Goal: Task Accomplishment & Management: Manage account settings

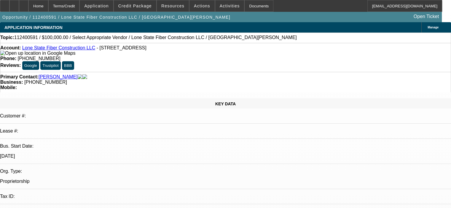
select select "0"
select select "2"
select select "0.1"
select select "4"
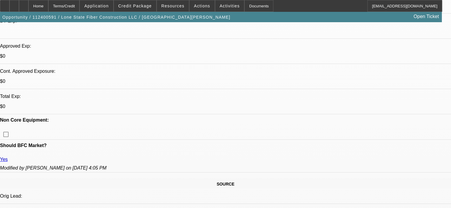
scroll to position [207, 0]
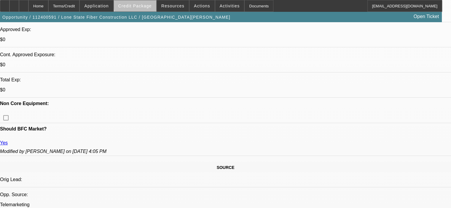
click at [145, 4] on span "Credit Package" at bounding box center [134, 6] width 33 height 5
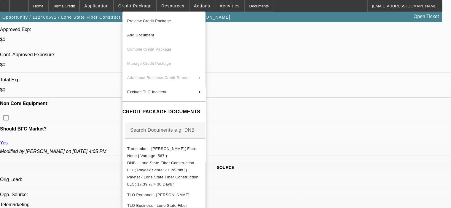
click at [284, 189] on div at bounding box center [225, 104] width 451 height 208
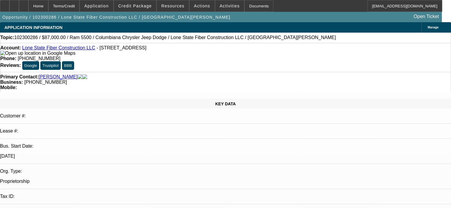
select select "0"
select select "2"
select select "0.1"
select select "4"
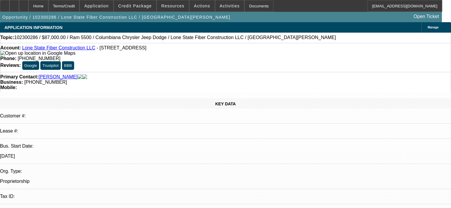
select select "0"
select select "2"
select select "0.1"
select select "4"
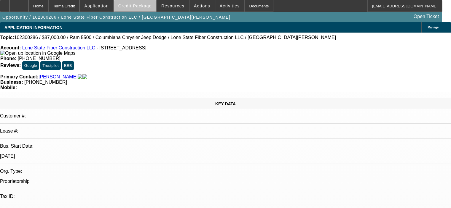
click at [145, 6] on span "Credit Package" at bounding box center [134, 6] width 33 height 5
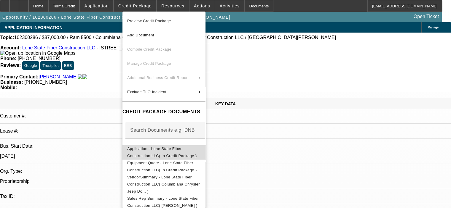
click at [190, 151] on span "Application - Lone State Fiber Construction LLC( In Credit Package )" at bounding box center [162, 153] width 70 height 12
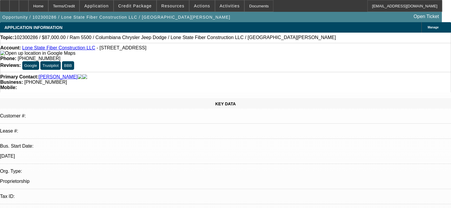
click at [54, 74] on link "Guerrero, Chris" at bounding box center [58, 76] width 39 height 5
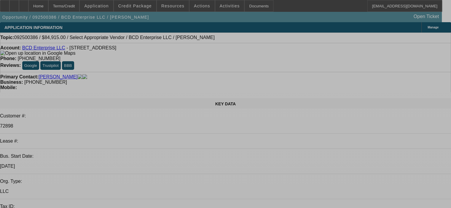
select select "0.15"
select select "2"
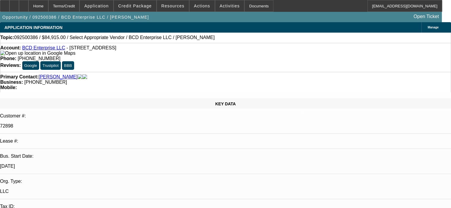
select select "2"
select select "0"
select select "6"
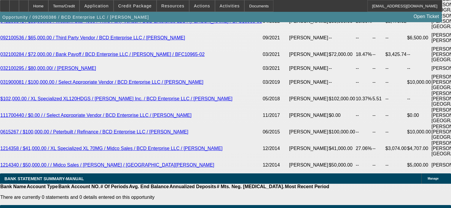
scroll to position [1126, 0]
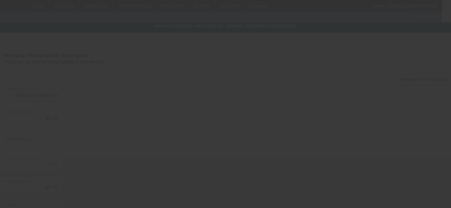
type input "$99,900.00"
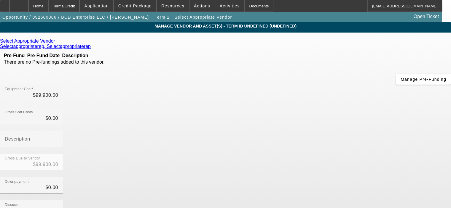
click at [57, 43] on icon at bounding box center [57, 41] width 0 height 5
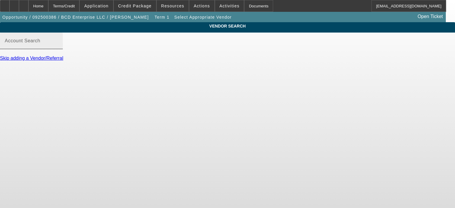
click at [58, 47] on input "Account Search" at bounding box center [31, 43] width 53 height 7
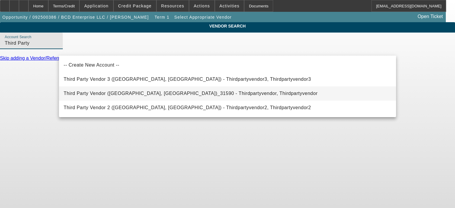
click at [107, 90] on span "Third Party Vendor (Northbrook, IL)_31590 - Thirdpartyvendor, Thirdpartyvendor" at bounding box center [191, 93] width 254 height 7
type input "Third Party Vendor (Northbrook, IL)_31590 - Thirdpartyvendor, Thirdpartyvendor"
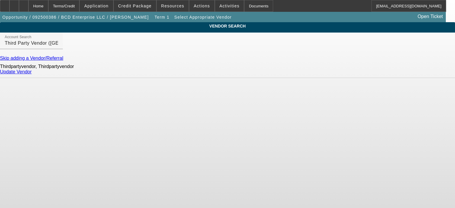
click at [32, 74] on link "Update Vendor" at bounding box center [16, 71] width 32 height 5
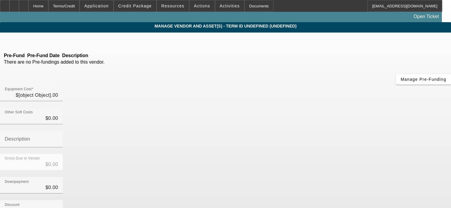
type input "$99,900.00"
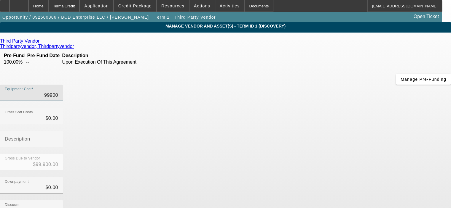
drag, startPoint x: 281, startPoint y: 48, endPoint x: 320, endPoint y: 51, distance: 38.9
click at [320, 85] on div "Equipment Cost 99900" at bounding box center [225, 96] width 451 height 23
type input "9"
type input "$9.00"
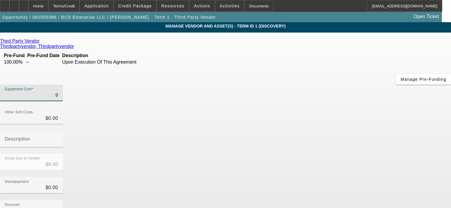
type input "96"
type input "$96.00"
type input "960"
type input "$960.00"
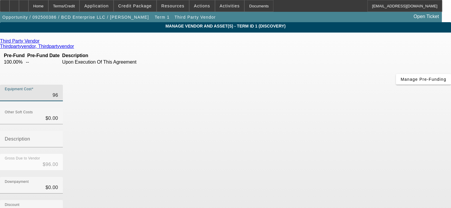
type input "$960.00"
type input "9600"
type input "$9,600.00"
type input "96000"
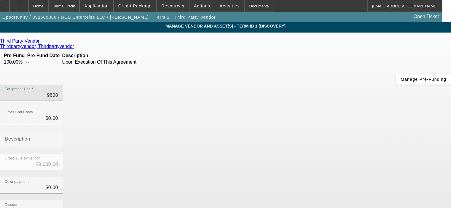
type input "$96,000.00"
click at [335, 154] on div "Gross Due to Vendor $96,000.00" at bounding box center [225, 165] width 451 height 23
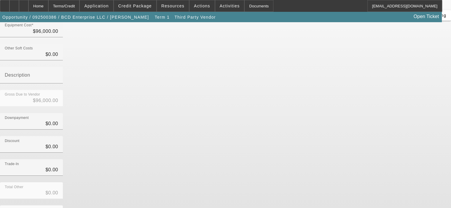
scroll to position [65, 0]
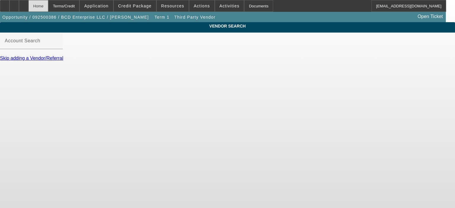
click at [48, 4] on div "Home" at bounding box center [38, 6] width 20 height 12
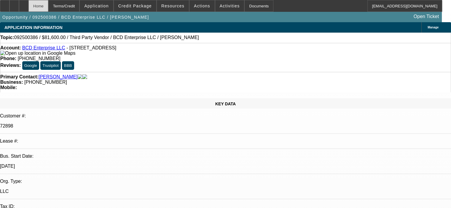
select select "0.15"
select select "2"
select select "0"
select select "6"
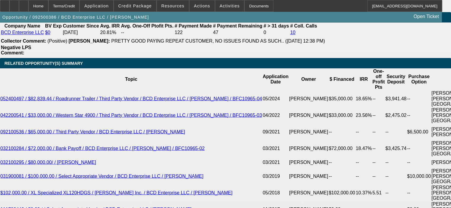
scroll to position [1067, 0]
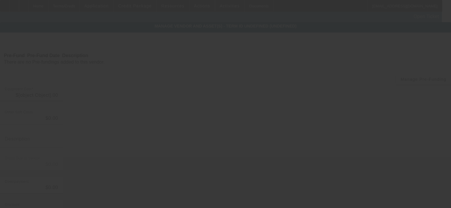
type input "$96,000.00"
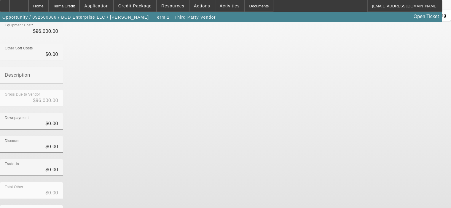
scroll to position [65, 0]
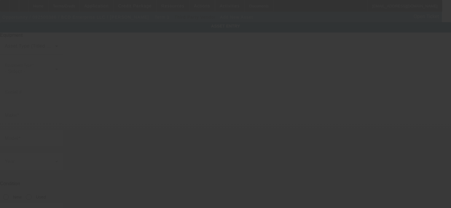
type input "51615 N 298th Ave"
type input "Wickenburg"
type input "85390"
type input "Maricopa"
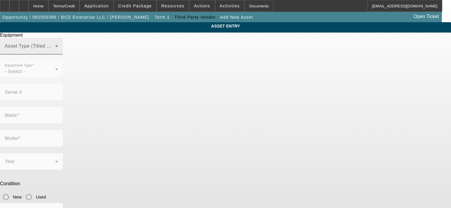
click at [55, 52] on span at bounding box center [30, 48] width 50 height 7
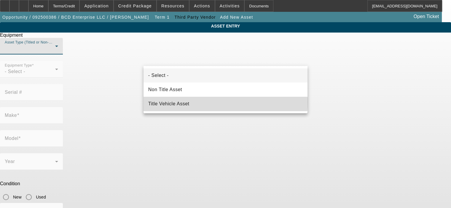
click at [200, 102] on mat-option "Title Vehicle Asset" at bounding box center [225, 104] width 164 height 14
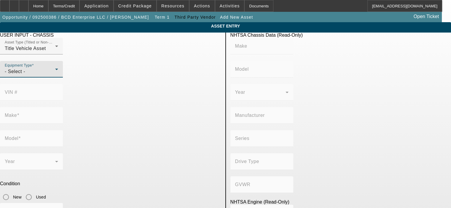
click at [60, 73] on icon at bounding box center [56, 69] width 7 height 7
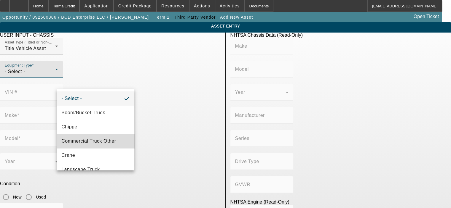
click at [108, 138] on span "Commercial Truck Other" at bounding box center [88, 141] width 55 height 7
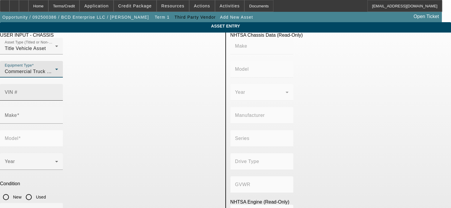
click at [17, 90] on mat-label "VIN #" at bounding box center [11, 92] width 13 height 5
click at [58, 91] on input "VIN #" at bounding box center [31, 94] width 53 height 7
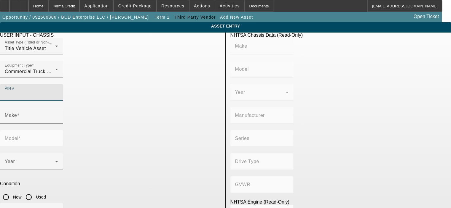
paste input "1XKWDB9X71J874873"
type input "1XKWDB9X71J874873"
type input "KENWORTH"
type input "W900"
type input "KENWORTH TRUCK COMPANY"
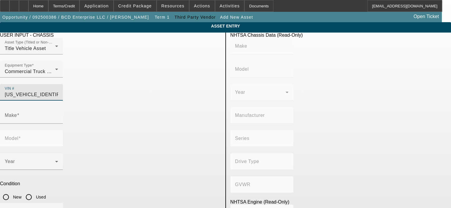
type input "6x4"
type input "Class 8: 33,001 lb and above (14,969 kg and above)"
type input "3406"
type input "6"
type input "Diesel"
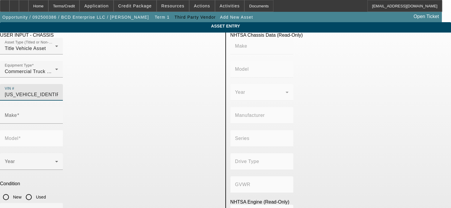
type input "893"
type input "14.6"
type input "KENWORTH"
type input "W900"
type input "1XKWDB9X71J874873"
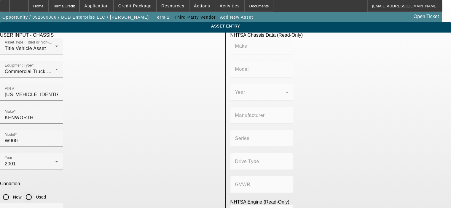
click at [35, 191] on input "Used" at bounding box center [29, 197] width 12 height 12
radio input "true"
type input "KENWORTH"
type input "W900"
type input "KENWORTH TRUCK COMPANY"
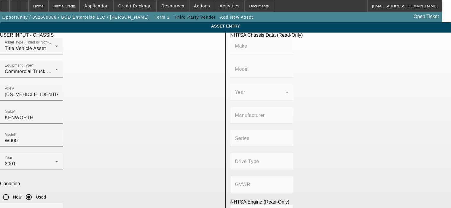
type input "6x4"
type input "Class 8: 33,001 lb and above (14,969 kg and above)"
type input "3406"
type input "6"
type input "Diesel"
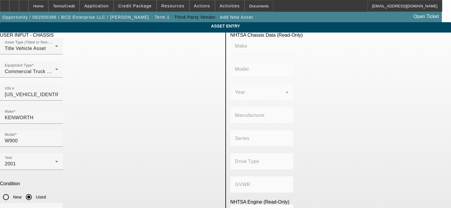
type input "893"
type input "14.6"
type input "165000"
click at [194, 181] on p "Condition" at bounding box center [110, 183] width 221 height 5
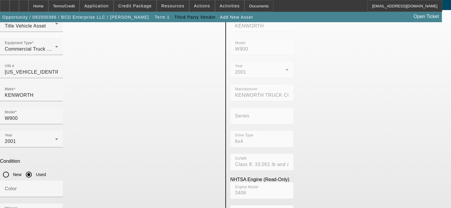
scroll to position [50, 0]
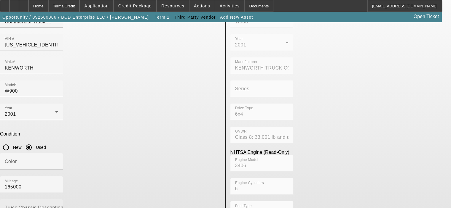
type textarea "550HP CAT Diesel, 18 Speed Trans, Heavy Haul, Sleeper Cab, Semi-Tractor"
click at [200, 132] on div "Condition New Used" at bounding box center [110, 143] width 221 height 22
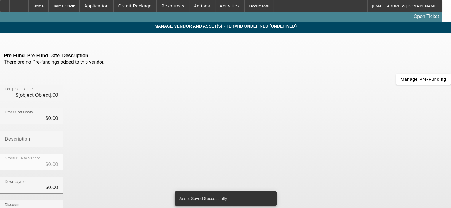
type input "$96,000.00"
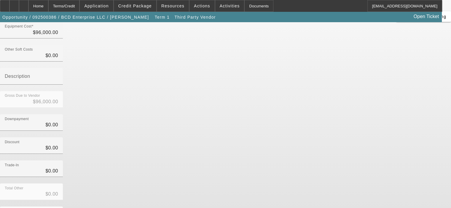
scroll to position [68, 0]
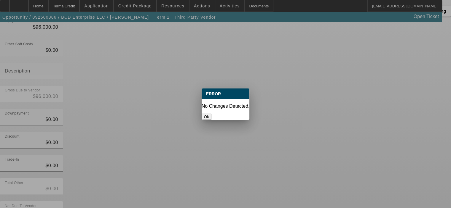
click at [211, 114] on button "Ok" at bounding box center [207, 117] width 10 height 6
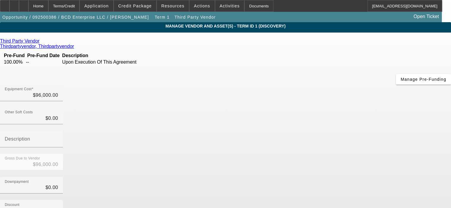
scroll to position [68, 0]
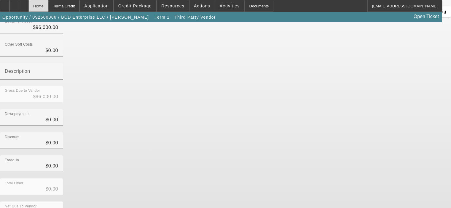
click at [48, 6] on div "Home" at bounding box center [38, 6] width 20 height 12
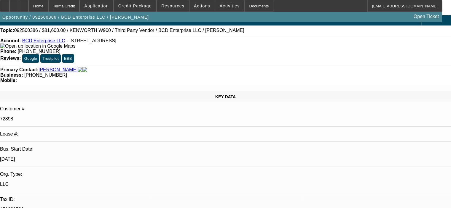
select select "0.15"
select select "2"
select select "0"
select select "6"
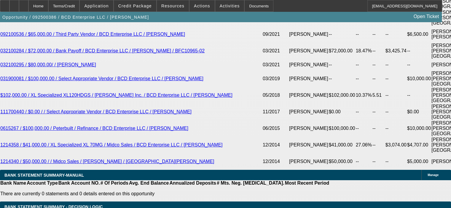
scroll to position [1157, 0]
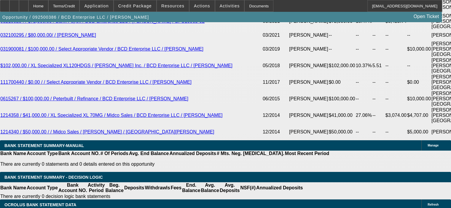
drag, startPoint x: 73, startPoint y: 171, endPoint x: 120, endPoint y: 170, distance: 47.4
type input "9"
type input "UNKNOWN"
type input "$9,600.00"
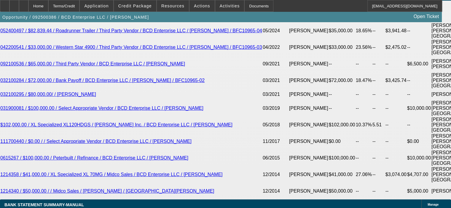
scroll to position [1068, 0]
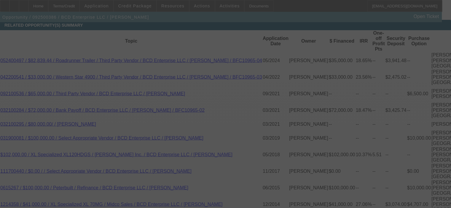
select select "0.15"
select select "2"
select select "0"
select select "6"
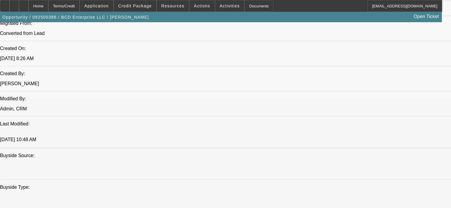
scroll to position [474, 0]
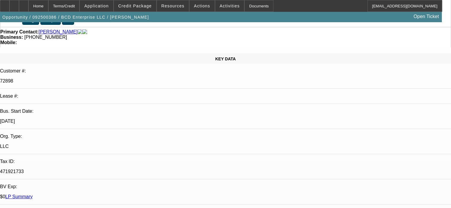
scroll to position [0, 0]
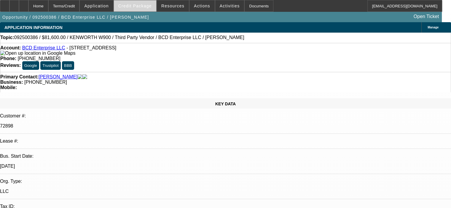
click at [140, 2] on span at bounding box center [135, 6] width 42 height 14
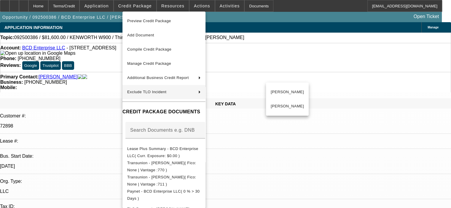
click at [337, 172] on div at bounding box center [225, 104] width 451 height 208
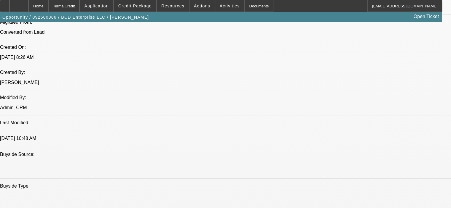
scroll to position [474, 0]
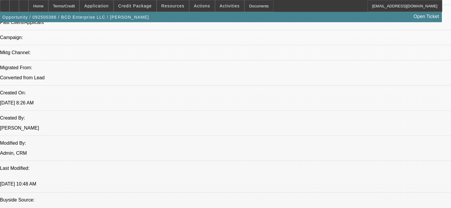
scroll to position [356, 0]
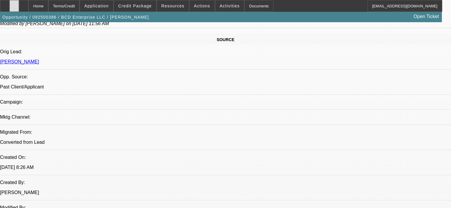
click at [19, 5] on div at bounding box center [13, 6] width 9 height 12
click at [141, 5] on span "Credit Package" at bounding box center [134, 6] width 33 height 5
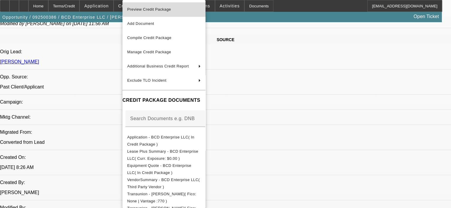
click at [171, 13] on span "Preview Credit Package" at bounding box center [163, 9] width 73 height 7
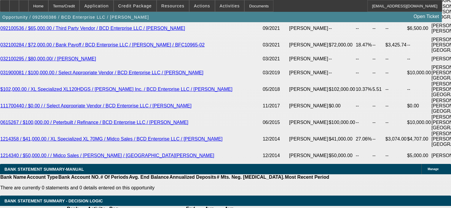
scroll to position [1126, 0]
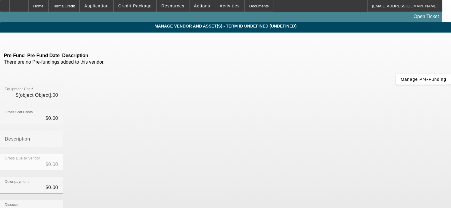
type input "$96,000.00"
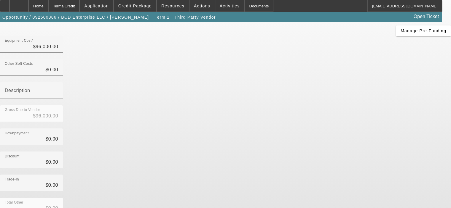
scroll to position [68, 0]
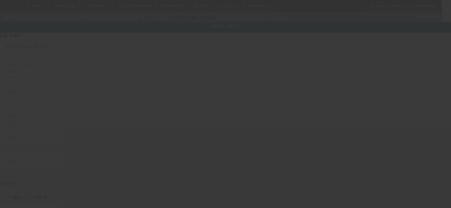
type input "1XKWDB9X71J874873"
type input "Kenworth"
type input "W900"
radio input "true"
type textarea "550HP CAT Diesel, 18 Speed Trans, Heavy Haul, Sleeper Cab, Semi-Tractor"
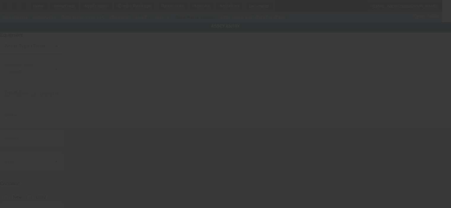
type input "51615 N 298th Ave"
type input "Wickenburg"
type input "85390"
type input "Maricopa"
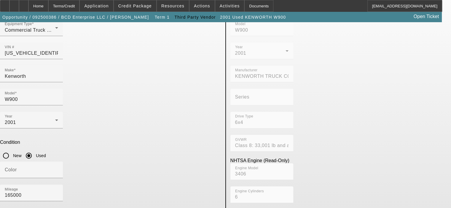
scroll to position [50, 0]
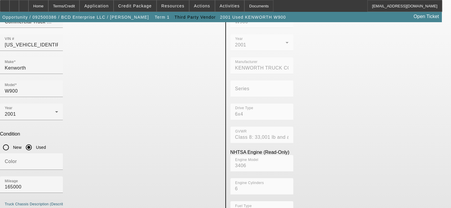
drag, startPoint x: 198, startPoint y: 125, endPoint x: 206, endPoint y: 140, distance: 16.8
type textarea "550HP CAT Diesel, 18 Speed Trans, Heavy Haul, Sleeper Cab, Semi-Tractor......16…"
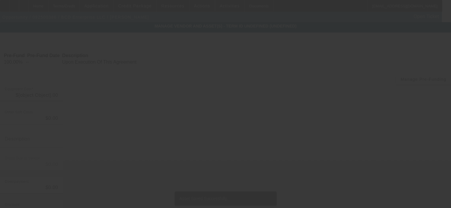
type input "$96,000.00"
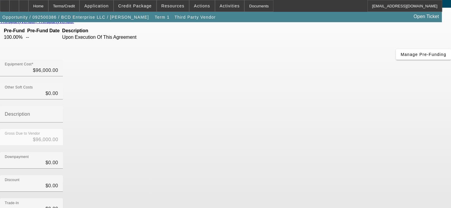
scroll to position [68, 0]
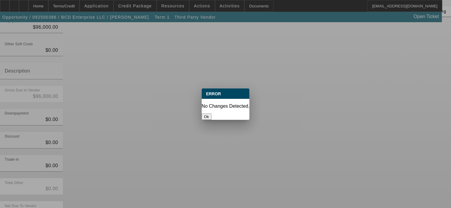
click at [211, 114] on button "Ok" at bounding box center [207, 117] width 10 height 6
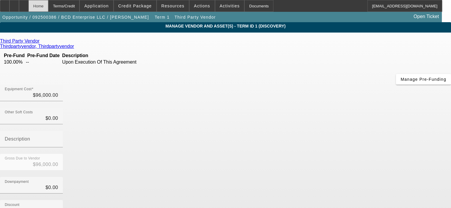
click at [48, 3] on div "Home" at bounding box center [38, 6] width 20 height 12
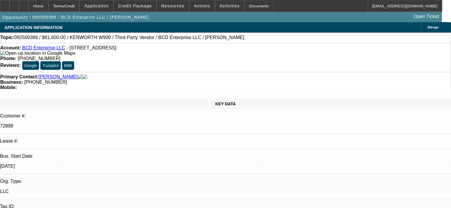
select select "0.15"
select select "2"
select select "0"
select select "6"
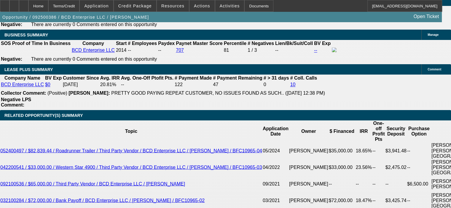
scroll to position [973, 0]
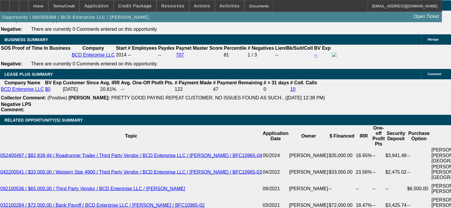
click at [24, 4] on icon at bounding box center [24, 4] width 0 height 0
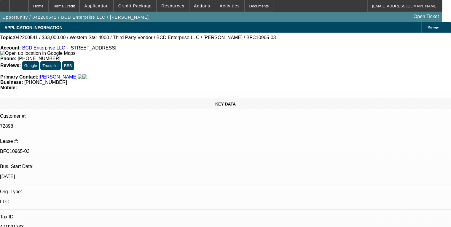
select select "0"
select select "2"
select select "0"
select select "6"
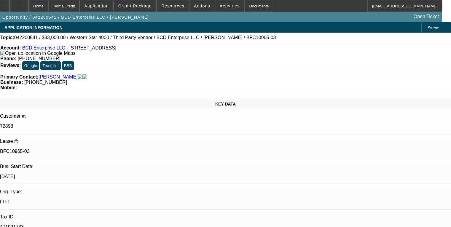
select select "0"
select select "2"
select select "0"
select select "6"
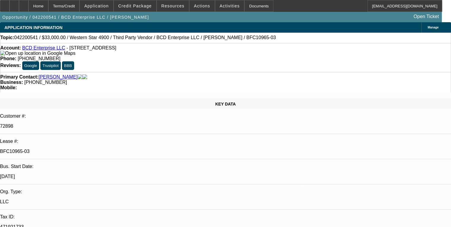
select select "0"
select select "2"
select select "0"
select select "6"
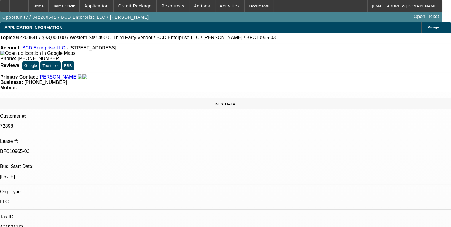
select select "0"
select select "2"
select select "0"
select select "6"
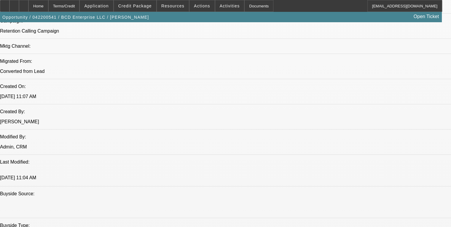
scroll to position [445, 0]
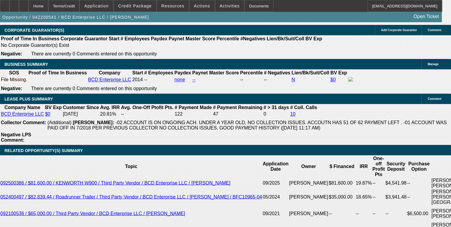
scroll to position [1008, 0]
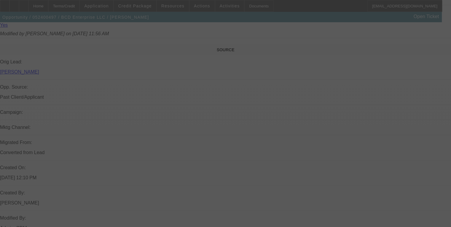
scroll to position [387, 0]
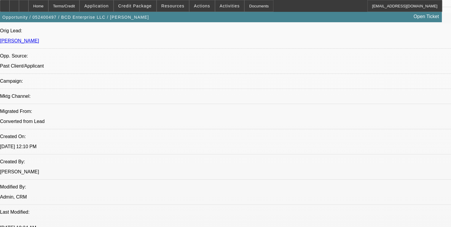
select select "0"
select select "2"
select select "0"
select select "6"
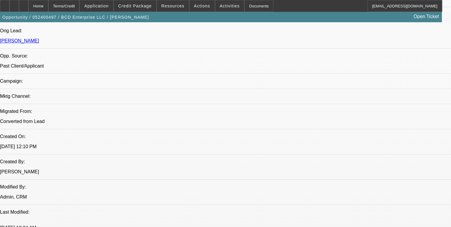
select select "0"
select select "2"
select select "0"
select select "6"
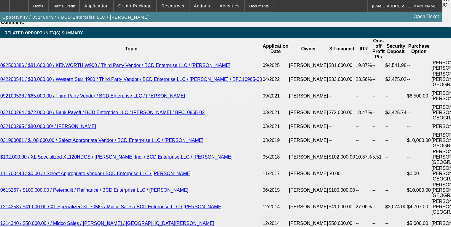
scroll to position [1113, 0]
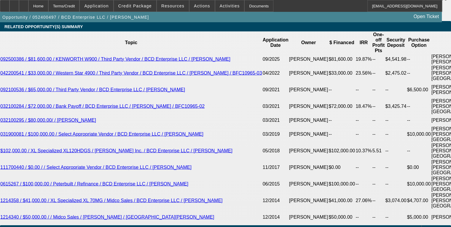
drag, startPoint x: 35, startPoint y: 71, endPoint x: 286, endPoint y: 87, distance: 250.9
copy span "[PERSON_NAME] was an owner-operator from [DATE] to [DATE] when he was injured, …"
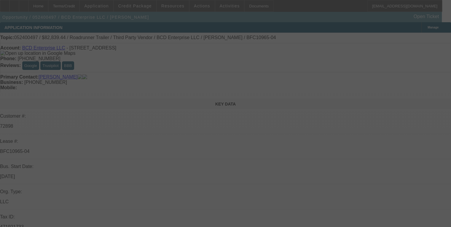
select select "0"
select select "2"
select select "0"
select select "6"
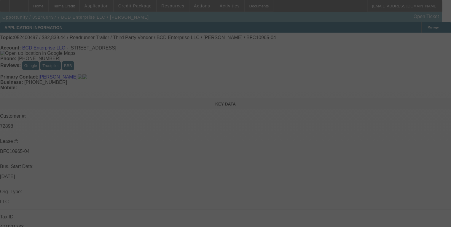
select select "0"
select select "2"
select select "0"
select select "6"
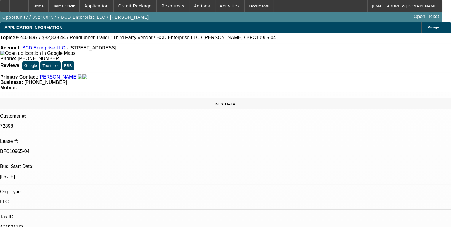
scroll to position [487, 0]
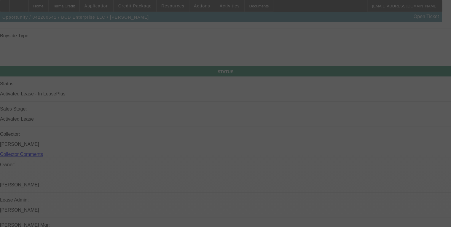
scroll to position [605, 0]
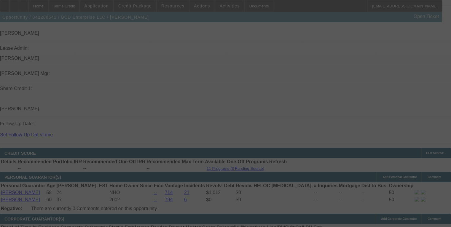
select select "0"
select select "2"
select select "0"
select select "2"
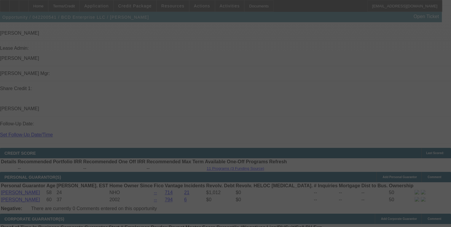
select select "0"
select select "2"
select select "0"
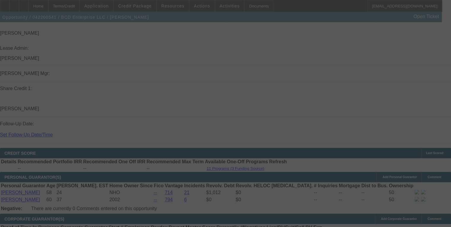
select select "2"
select select "0"
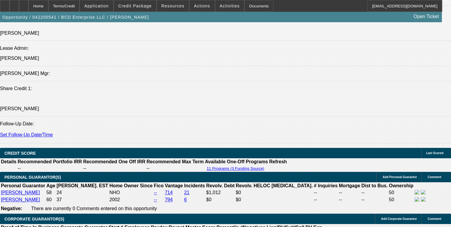
select select "1"
select select "2"
select select "6"
select select "1"
select select "2"
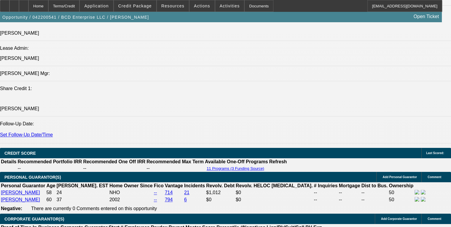
select select "6"
select select "1"
select select "2"
select select "6"
select select "1"
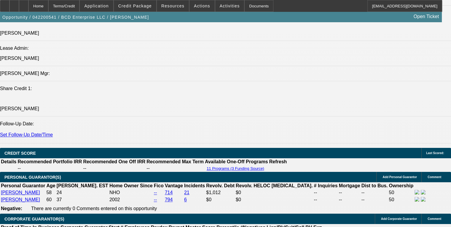
select select "2"
select select "6"
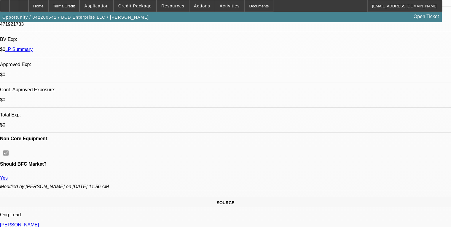
scroll to position [0, 0]
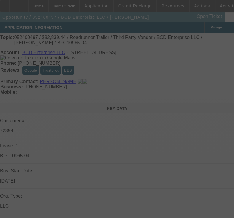
select select "0"
select select "2"
select select "0"
select select "6"
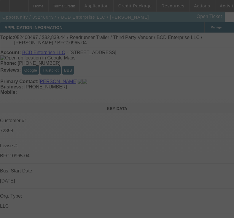
select select "0"
select select "2"
select select "0"
select select "6"
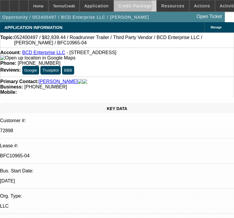
click at [141, 7] on span "Credit Package" at bounding box center [134, 6] width 33 height 5
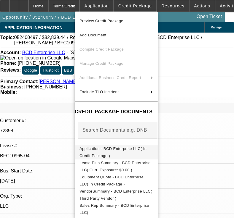
click at [87, 152] on span "Application - BCD Enterprise LLC( In Credit Package )" at bounding box center [112, 153] width 67 height 12
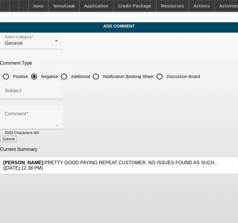
click at [70, 76] on input "Additional" at bounding box center [64, 77] width 12 height 12
radio input "true"
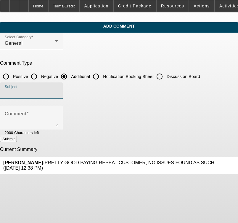
click at [58, 90] on input "Subject" at bounding box center [31, 92] width 53 height 7
type input "Background Info"
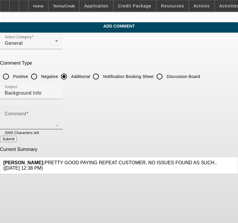
click at [47, 111] on div "Comment" at bounding box center [31, 117] width 53 height 24
paste textarea "Dwayne has been an excellent paying, repeat Beacon Funding customer since 2015;…"
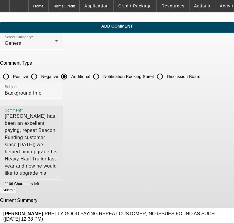
drag, startPoint x: 218, startPoint y: 126, endPoint x: 121, endPoint y: 154, distance: 101.3
click at [58, 177] on textarea "Dwayne has been an excellent paying, repeat Beacon Funding customer since 2015;…" at bounding box center [31, 145] width 53 height 65
click at [17, 114] on textarea "Dwayne has been an excellent paying, repeat Beacon Funding customer since 2015;…" at bounding box center [31, 145] width 53 height 65
type textarea "George, Dwayne has been an excellent paying, repeat Beacon Funding customer sin…"
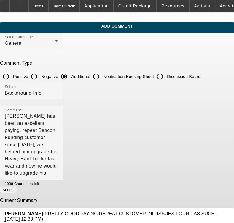
click at [17, 193] on button "Submit" at bounding box center [8, 190] width 17 height 6
radio input "true"
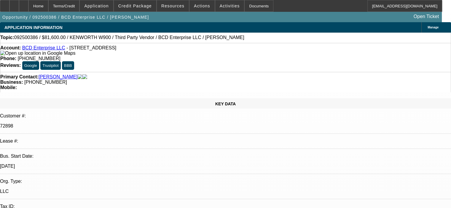
select select "0.15"
select select "2"
select select "0"
select select "6"
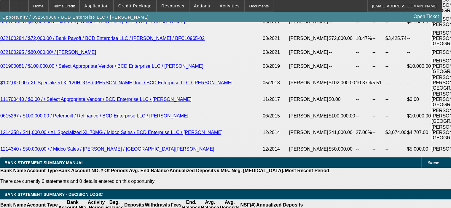
scroll to position [1156, 0]
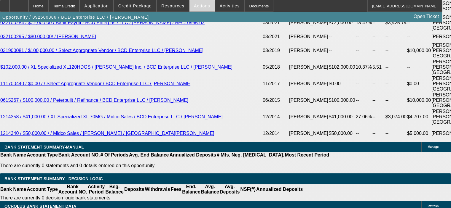
click at [199, 6] on span "Actions" at bounding box center [202, 6] width 16 height 5
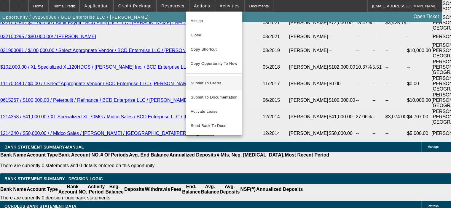
click at [206, 80] on span "Submit To Credit" at bounding box center [214, 83] width 47 height 7
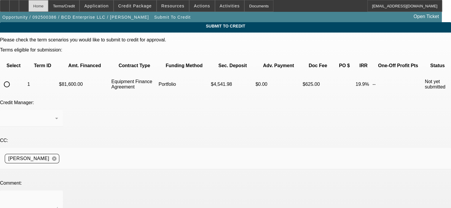
click at [48, 7] on div "Home" at bounding box center [38, 6] width 20 height 12
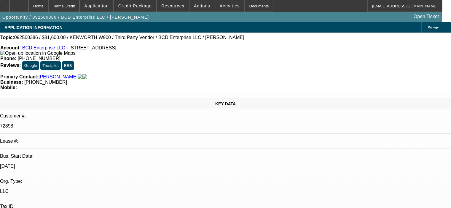
select select "0.15"
select select "2"
select select "0"
select select "6"
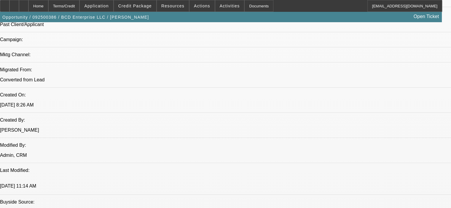
scroll to position [415, 0]
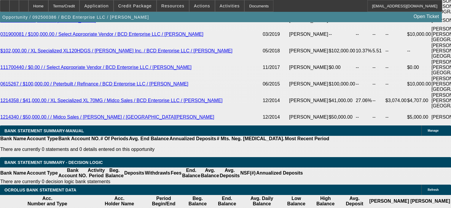
scroll to position [1185, 0]
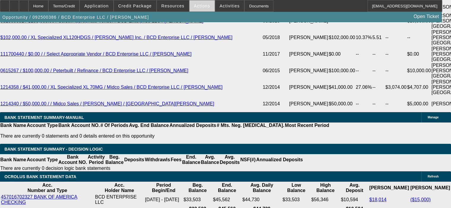
click at [194, 4] on span "Actions" at bounding box center [202, 6] width 16 height 5
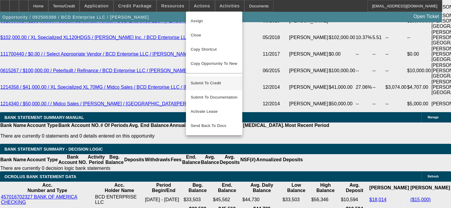
click at [206, 80] on span "Submit To Credit" at bounding box center [214, 83] width 47 height 7
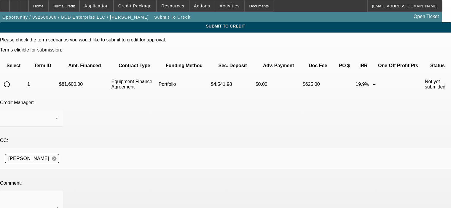
click at [13, 79] on input "radio" at bounding box center [7, 85] width 12 height 12
radio input "true"
click at [60, 115] on icon at bounding box center [56, 118] width 7 height 7
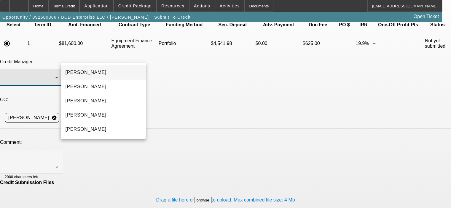
scroll to position [43, 0]
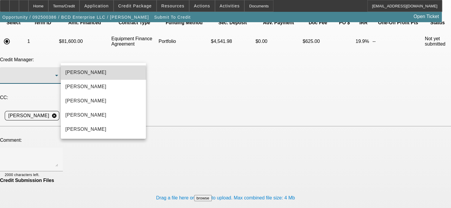
click at [93, 74] on span "Arida, George" at bounding box center [85, 72] width 41 height 7
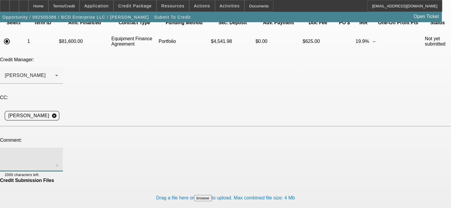
click at [58, 148] on div at bounding box center [31, 160] width 53 height 24
paste textarea "Dwayne has been an excellent paying, repeat Beacon Funding customer since 2015;…"
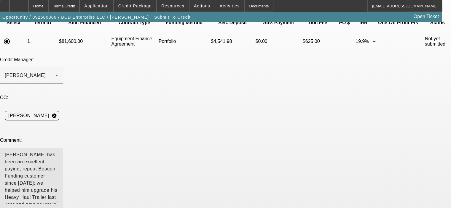
scroll to position [0, 0]
drag, startPoint x: 280, startPoint y: 116, endPoint x: 254, endPoint y: 161, distance: 51.8
click at [290, 165] on div "George, Dwayne has been an excellent paying, repeat Beacon Funding customer sin…" at bounding box center [225, 187] width 451 height 79
click at [58, 153] on textarea "George, Dwayne has been an excellent paying, repeat Beacon Funding customer sin…" at bounding box center [31, 184] width 53 height 63
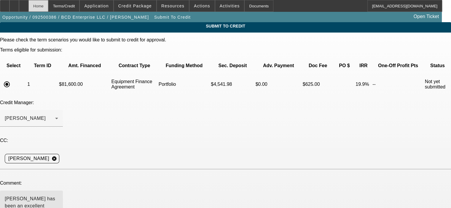
type textarea "George, Dwayne has been an excellent paying, repeat Beacon Funding customer sin…"
click at [48, 7] on div "Home" at bounding box center [38, 6] width 20 height 12
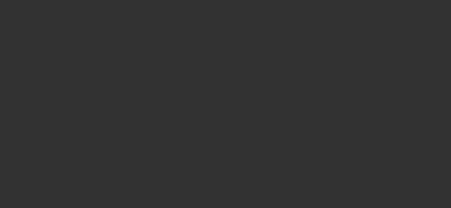
select select "0.15"
select select "2"
select select "0"
select select "6"
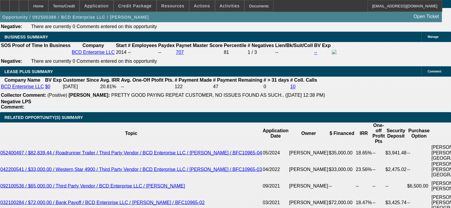
scroll to position [1008, 0]
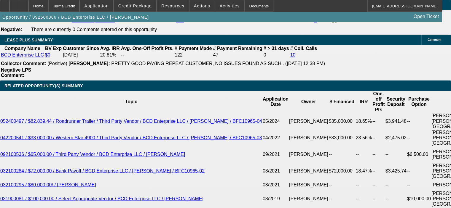
drag, startPoint x: 34, startPoint y: 91, endPoint x: 197, endPoint y: 117, distance: 165.4
copy span "George, Dwayne has been an excellent paying, repeat Beacon Funding customer sin…"
click at [196, 7] on span "Actions" at bounding box center [202, 6] width 16 height 5
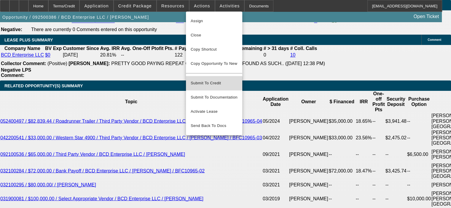
click at [208, 81] on span "Submit To Credit" at bounding box center [214, 83] width 47 height 7
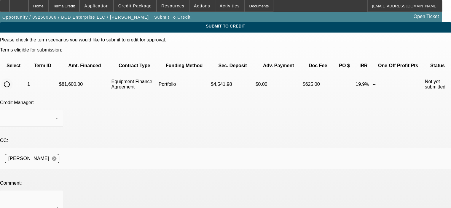
click at [13, 79] on input "radio" at bounding box center [7, 85] width 12 height 12
radio input "true"
click at [55, 115] on div at bounding box center [30, 118] width 50 height 7
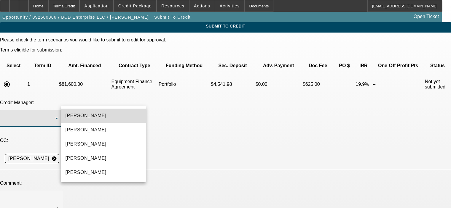
click at [103, 113] on mat-option "[PERSON_NAME]" at bounding box center [103, 116] width 85 height 14
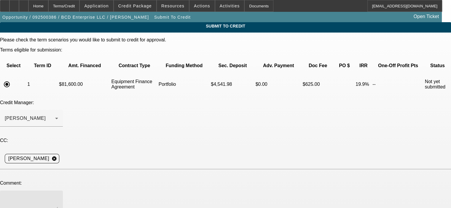
click at [58, 196] on textarea at bounding box center [31, 203] width 53 height 14
paste textarea "George, Dwayne has been an excellent paying, repeat Beacon Funding customer sin…"
type textarea "George, Dwayne has been an excellent paying, repeat Beacon Funding customer sin…"
click at [205, 100] on div "Credit Manager: Arida, George" at bounding box center [225, 116] width 451 height 33
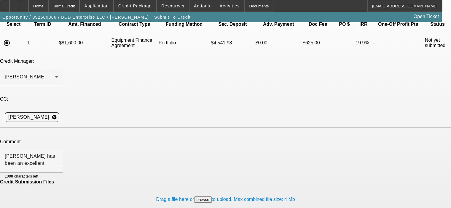
scroll to position [43, 0]
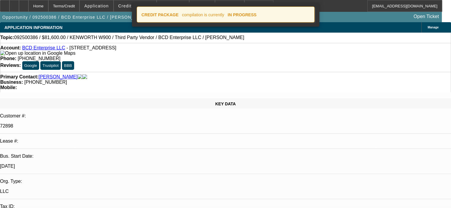
select select "0.15"
select select "2"
select select "0"
select select "6"
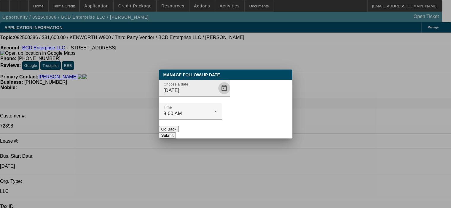
click at [217, 95] on span "Open calendar" at bounding box center [224, 88] width 14 height 14
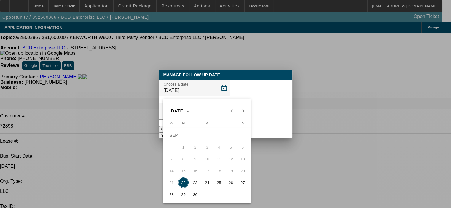
click at [182, 194] on span "29" at bounding box center [183, 194] width 11 height 11
type input "9/29/2025"
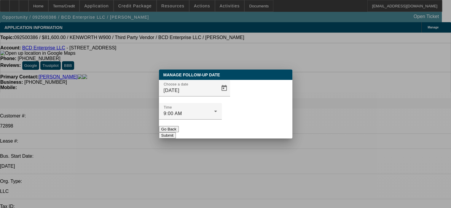
click at [176, 132] on button "Submit" at bounding box center [167, 135] width 17 height 6
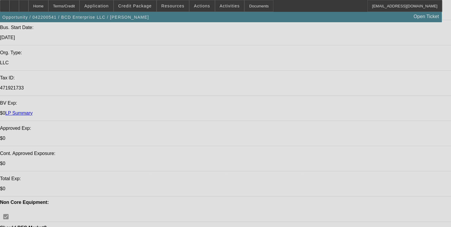
select select "0"
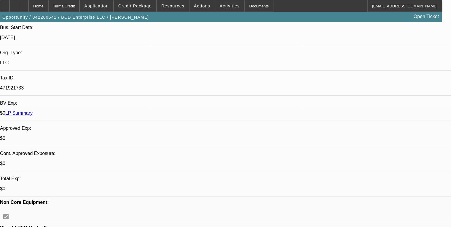
select select "2"
select select "0"
select select "6"
select select "0"
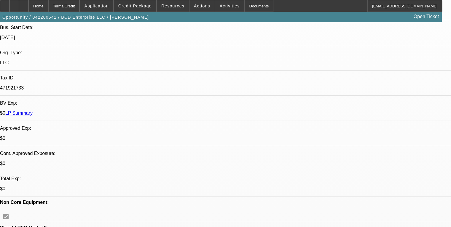
select select "2"
select select "0"
select select "6"
select select "0"
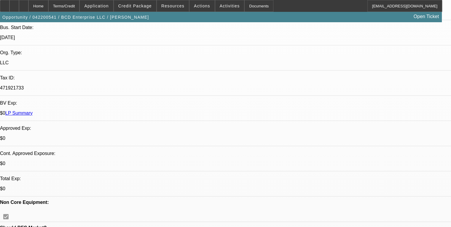
select select "2"
select select "0"
select select "6"
select select "0"
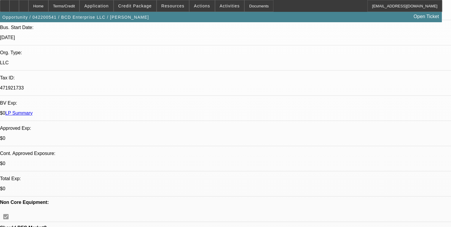
select select "2"
select select "0"
select select "6"
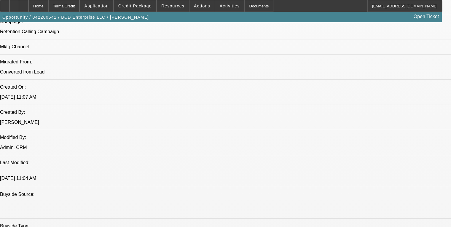
scroll to position [445, 0]
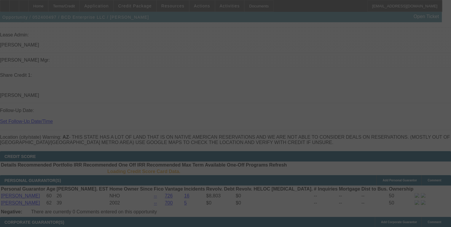
select select "0"
select select "2"
select select "0"
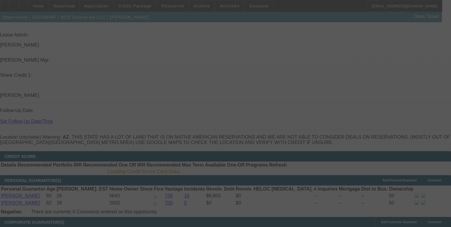
select select "2"
select select "0"
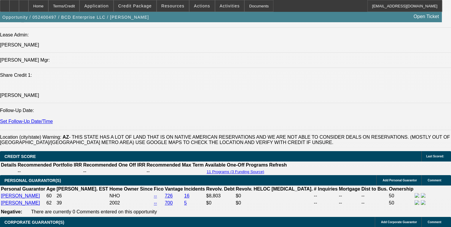
select select "6"
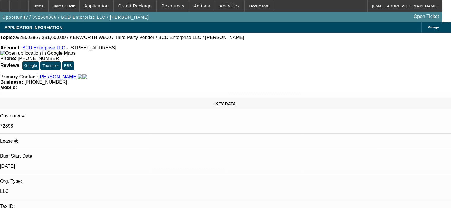
select select "0.15"
select select "2"
select select "0"
select select "6"
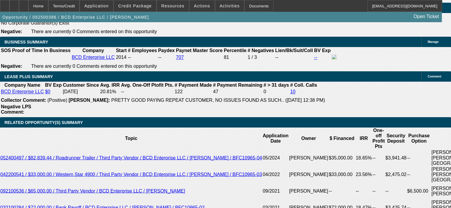
scroll to position [978, 0]
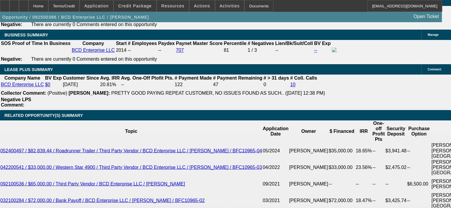
drag, startPoint x: 50, startPoint y: 121, endPoint x: 194, endPoint y: 139, distance: 145.7
copy span "Dwayne has been an excellent paying, repeat Beacon Funding customer since 2015;…"
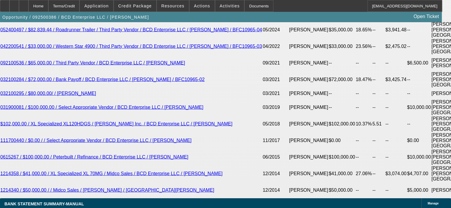
scroll to position [1126, 0]
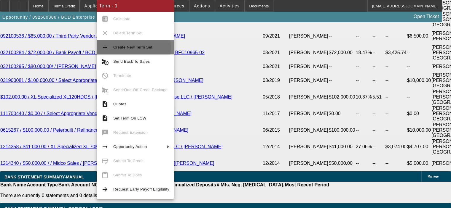
click at [117, 47] on span "Create New Term Set" at bounding box center [132, 47] width 39 height 4
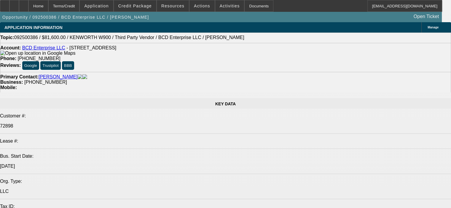
select select "0.15"
select select "2"
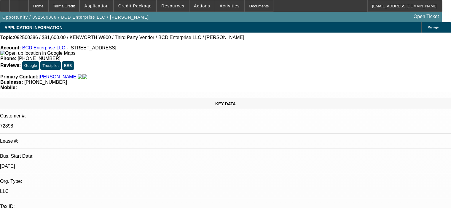
select select "2"
select select "0"
select select "6"
select select "0.15"
select select "2"
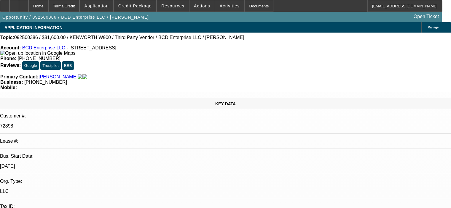
select select "2"
select select "0"
select select "6"
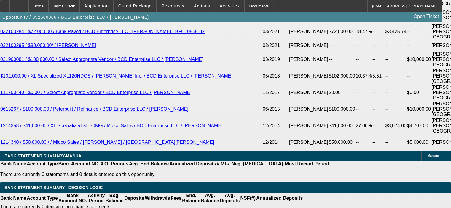
scroll to position [1156, 0]
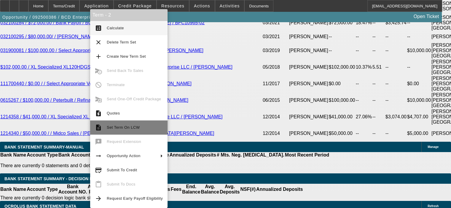
click at [110, 127] on span "Set Term On LCW" at bounding box center [123, 127] width 33 height 4
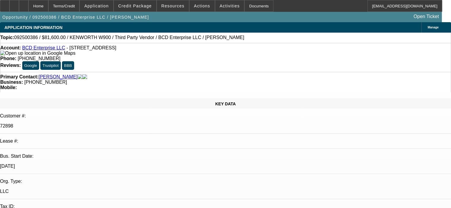
select select "0.15"
select select "2"
select select "0"
select select "6"
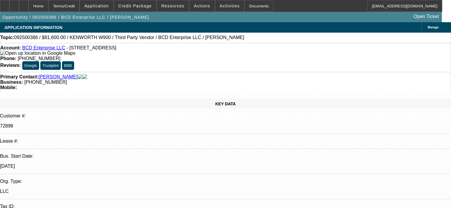
select select "0.15"
select select "2"
select select "0"
select select "6"
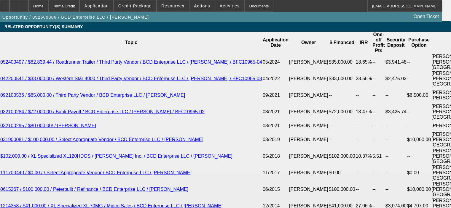
scroll to position [1096, 0]
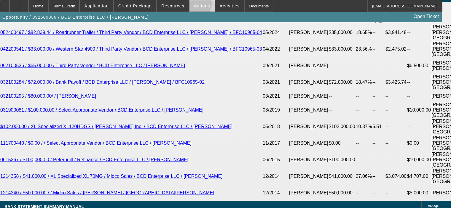
click at [194, 5] on span "Actions" at bounding box center [202, 6] width 16 height 5
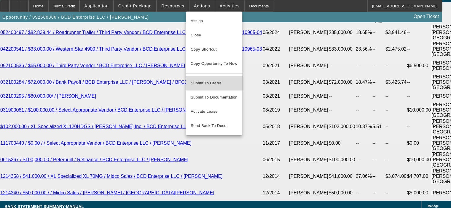
click at [223, 80] on span "Submit To Credit" at bounding box center [214, 83] width 47 height 7
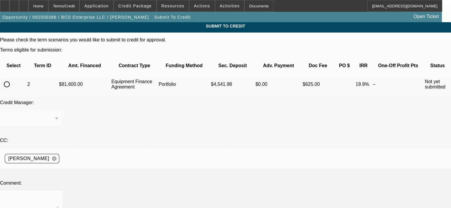
click at [13, 79] on input "radio" at bounding box center [7, 85] width 12 height 12
radio input "true"
click at [58, 110] on div at bounding box center [31, 118] width 53 height 17
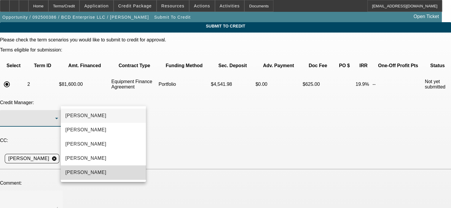
click at [112, 167] on mat-option "[PERSON_NAME]" at bounding box center [103, 173] width 85 height 14
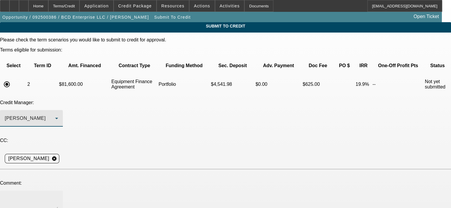
click at [58, 191] on div at bounding box center [31, 203] width 53 height 24
paste textarea "Dwayne has been an excellent paying, repeat Beacon Funding customer since 2015;…"
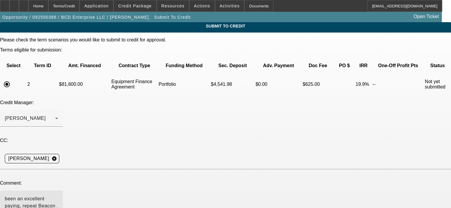
scroll to position [30, 0]
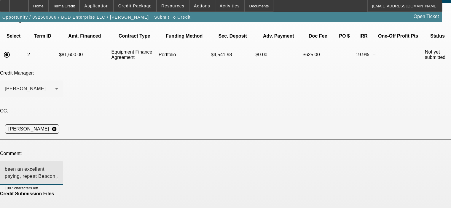
type textarea "Sam, I am sending you this one for a great paying repeat customer that George h…"
click at [243, 71] on div "Credit Manager: Oliva, Samuel" at bounding box center [225, 87] width 451 height 33
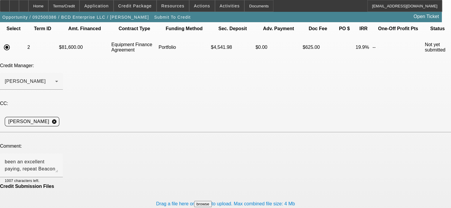
scroll to position [43, 0]
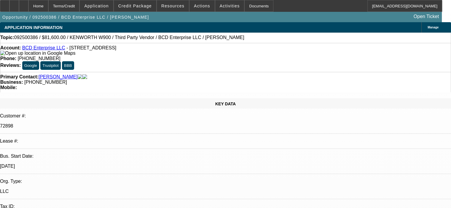
select select "0.15"
select select "2"
select select "0"
select select "6"
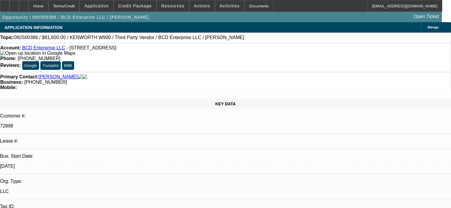
select select "0.15"
select select "2"
select select "0"
select select "6"
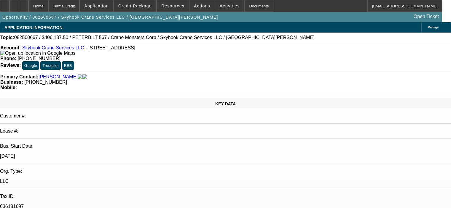
select select "0"
select select "2"
select select "0"
select select "6"
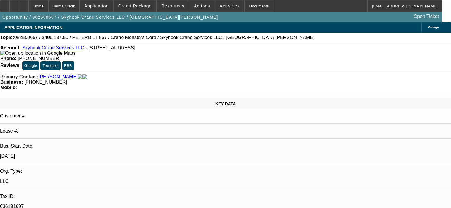
select select "0"
select select "2"
select select "0"
select select "6"
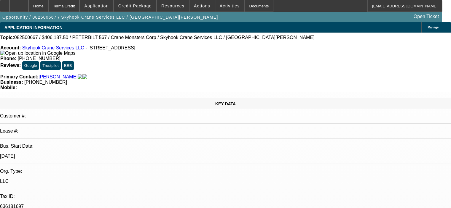
select select "0.15"
select select "2"
select select "0"
select select "6"
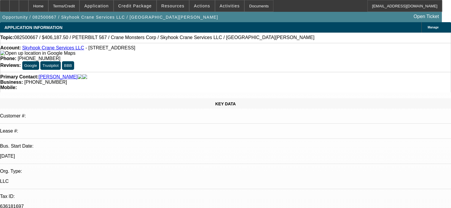
select select "0.15"
select select "2"
select select "0"
select select "6"
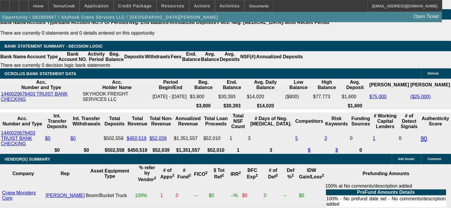
scroll to position [978, 0]
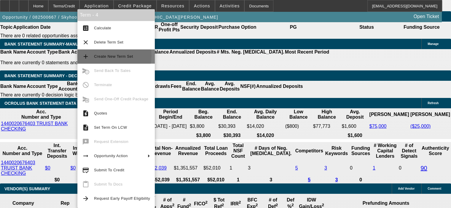
click at [102, 56] on span "Create New Term Set" at bounding box center [113, 56] width 39 height 4
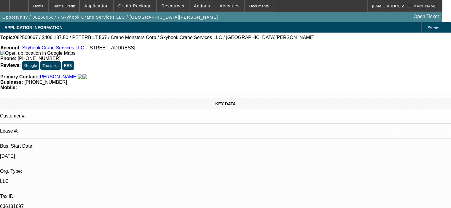
select select "0"
select select "2"
select select "0"
select select "6"
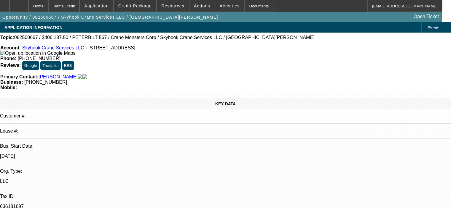
select select "0"
select select "2"
select select "0"
select select "6"
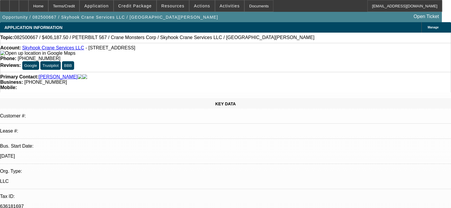
select select "0"
select select "2"
select select "0"
select select "6"
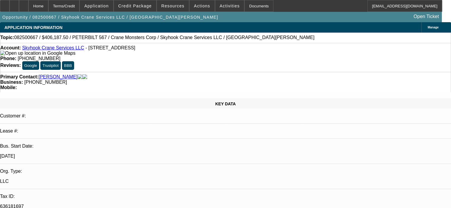
select select "0.15"
select select "2"
select select "0"
select select "6"
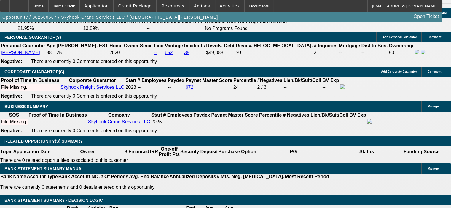
scroll to position [919, 0]
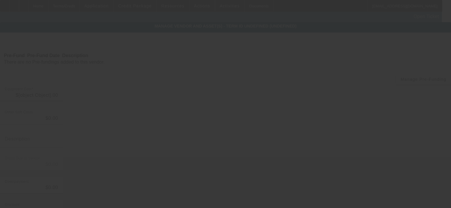
type input "$525,000.00"
type input "$51,187.50"
type input "TX Sales tax and fees"
type input "$576,187.50"
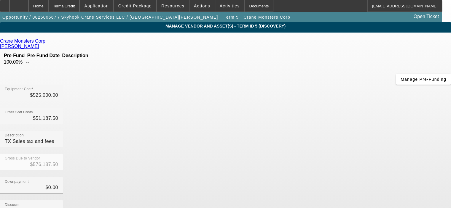
click at [47, 42] on icon at bounding box center [47, 41] width 0 height 5
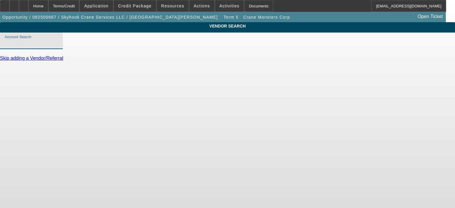
click at [58, 47] on input "Account Search" at bounding box center [31, 43] width 53 height 7
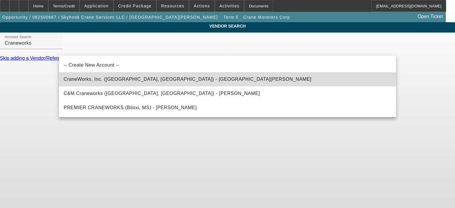
click at [121, 80] on span "CraneWorks, Inc. ([GEOGRAPHIC_DATA], [GEOGRAPHIC_DATA]) - [GEOGRAPHIC_DATA][PER…" at bounding box center [188, 79] width 248 height 5
type input "CraneWorks, Inc. ([GEOGRAPHIC_DATA], [GEOGRAPHIC_DATA]) - [GEOGRAPHIC_DATA][PER…"
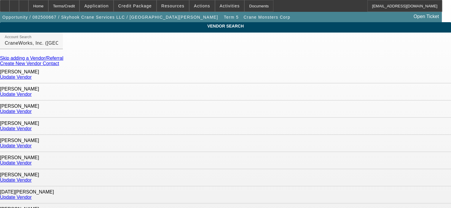
click at [32, 75] on link "Update Vendor" at bounding box center [16, 77] width 32 height 5
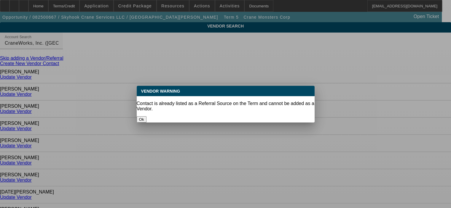
click at [146, 116] on button "Ok" at bounding box center [142, 119] width 10 height 6
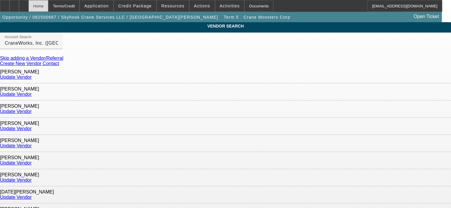
click at [48, 7] on div "Home" at bounding box center [38, 6] width 20 height 12
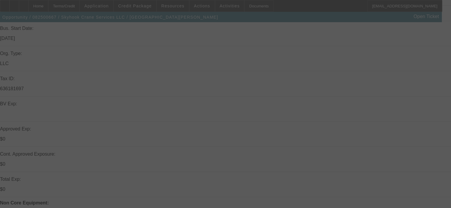
scroll to position [119, 0]
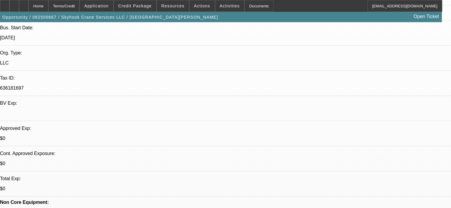
select select "0"
select select "2"
select select "0"
select select "6"
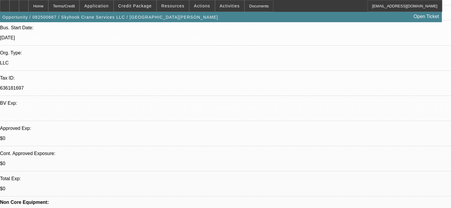
select select "0"
select select "2"
select select "0"
select select "6"
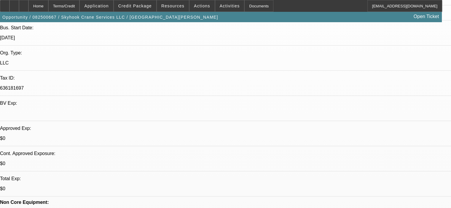
select select "0"
select select "2"
select select "0"
select select "6"
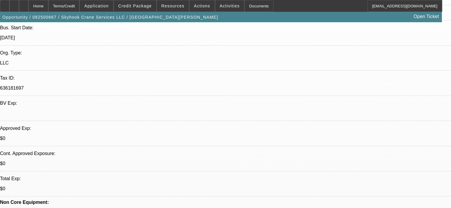
select select "0.15"
select select "2"
select select "0"
select select "6"
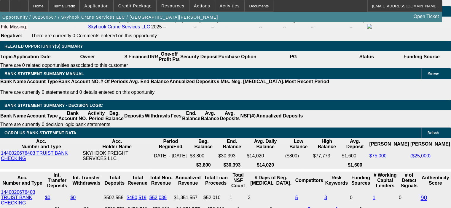
scroll to position [1067, 0]
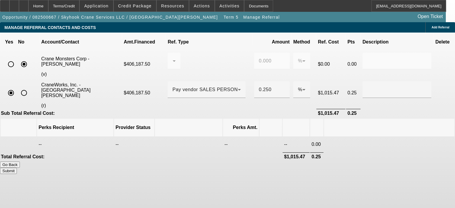
click at [436, 87] on icon at bounding box center [439, 92] width 6 height 11
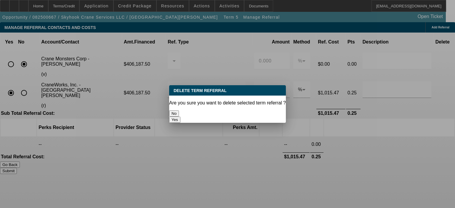
click at [180, 117] on button "Yes" at bounding box center [174, 120] width 11 height 6
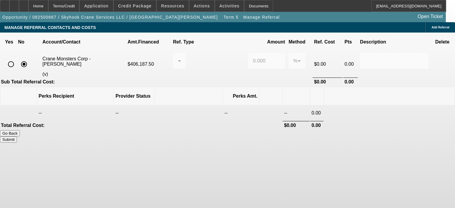
click at [17, 137] on button "Submit" at bounding box center [8, 140] width 17 height 6
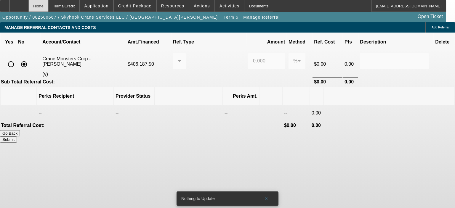
click at [48, 9] on div "Home" at bounding box center [38, 6] width 20 height 12
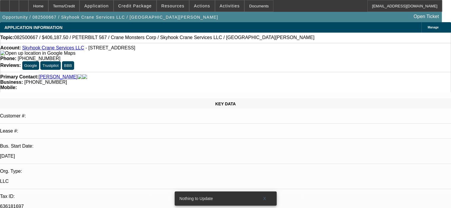
select select "0"
select select "2"
select select "0"
select select "6"
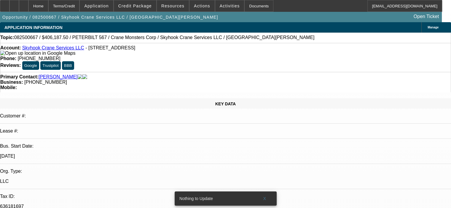
select select "0"
select select "2"
select select "0"
select select "6"
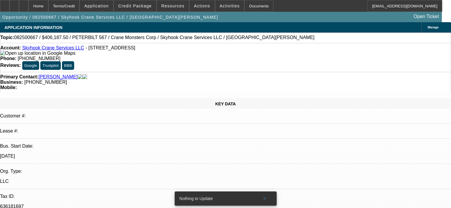
select select "0"
select select "2"
select select "0"
select select "6"
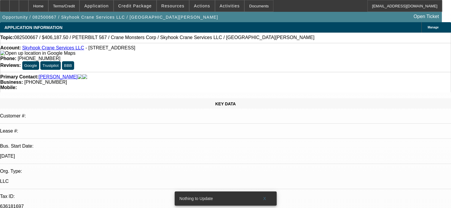
select select "0.15"
select select "2"
select select "0"
select select "6"
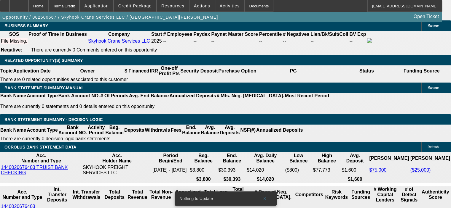
scroll to position [948, 0]
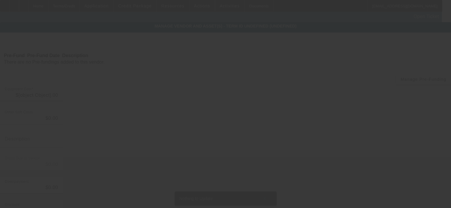
type input "$525,000.00"
type input "$51,187.50"
type input "TX Sales tax and fees"
type input "$576,187.50"
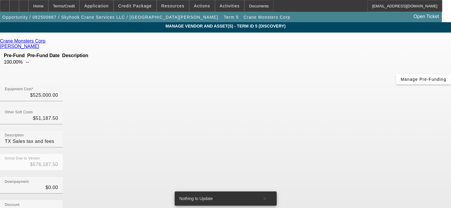
click at [47, 42] on icon at bounding box center [47, 41] width 0 height 5
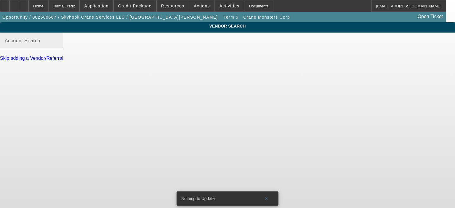
click at [58, 47] on input "Account Search" at bounding box center [31, 43] width 53 height 7
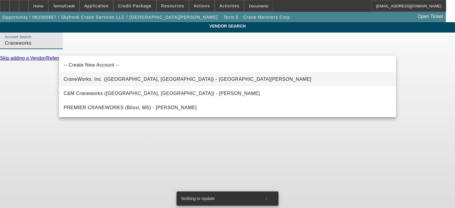
click at [108, 81] on span "CraneWorks, Inc. ([GEOGRAPHIC_DATA], [GEOGRAPHIC_DATA]) - [GEOGRAPHIC_DATA][PER…" at bounding box center [188, 79] width 248 height 5
type input "CraneWorks, Inc. ([GEOGRAPHIC_DATA], [GEOGRAPHIC_DATA]) - [GEOGRAPHIC_DATA][PER…"
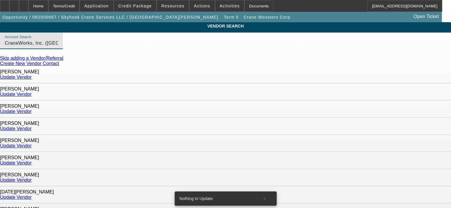
click at [32, 75] on link "Update Vendor" at bounding box center [16, 77] width 32 height 5
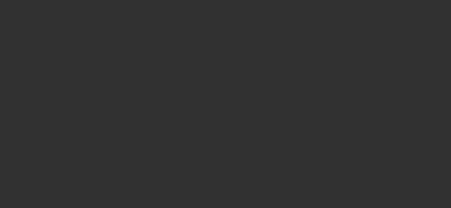
type input "$525,000.00"
type input "$51,187.50"
type input "TX Sales tax and fees"
type input "$576,187.50"
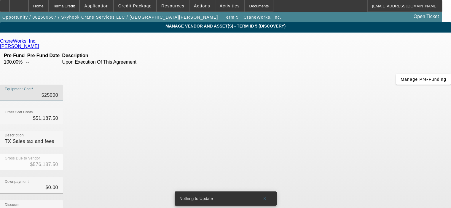
drag, startPoint x: 279, startPoint y: 48, endPoint x: 312, endPoint y: 49, distance: 33.2
click at [312, 85] on div "Equipment Cost 525000" at bounding box center [225, 96] width 451 height 23
type input "4"
type input "$51,191.50"
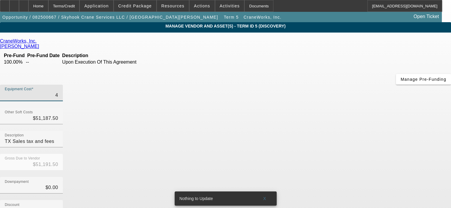
type input "46"
type input "$51,233.50"
type input "467"
type input "$51,654.50"
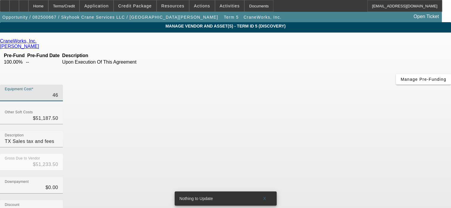
type input "$51,654.50"
type input "4675"
type input "$55,862.50"
type input "46750"
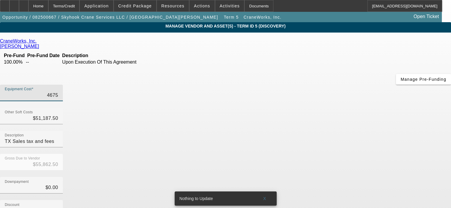
type input "$97,937.50"
type input "467500"
type input "$518,687.50"
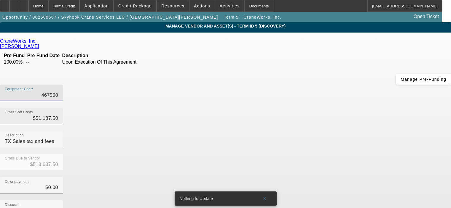
type input "$467,500.00"
click at [58, 115] on input "51187.50" at bounding box center [31, 118] width 53 height 7
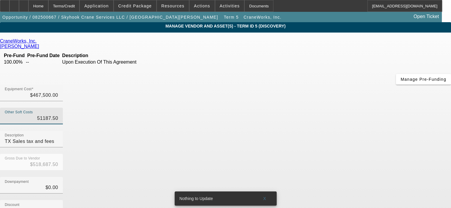
drag, startPoint x: 280, startPoint y: 72, endPoint x: 313, endPoint y: 70, distance: 32.7
click at [313, 108] on div "Other Soft Costs 51187.50 Description TX Sales tax and fees" at bounding box center [225, 131] width 451 height 46
type input "3"
type input "$467,503.00"
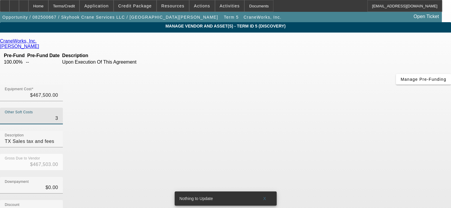
type input "39"
type input "$467,539.00"
type input "398"
type input "$467,898.00"
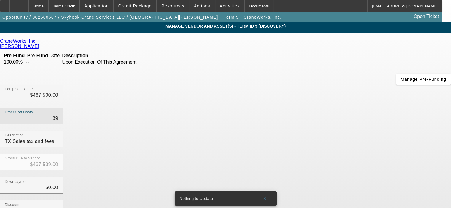
type input "$467,898.00"
type input "3987"
type input "$471,487.00"
type input "39876"
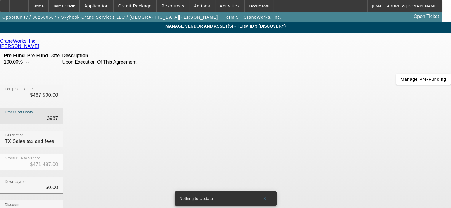
type input "$507,376.00"
type input "39876.4"
type input "$507,376.40"
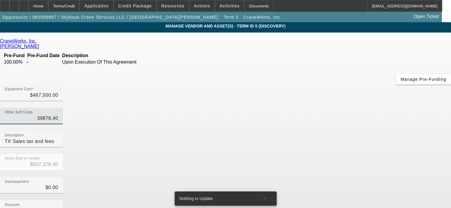
type input "$39,876.40"
click at [346, 177] on div "Downpayment $0.00" at bounding box center [225, 188] width 451 height 23
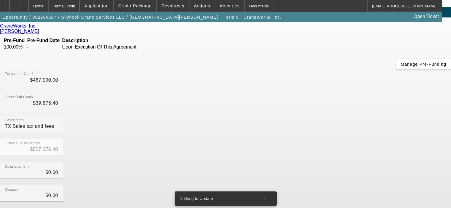
scroll to position [30, 0]
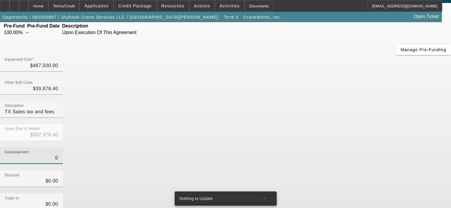
drag, startPoint x: 288, startPoint y: 89, endPoint x: 321, endPoint y: 90, distance: 33.2
click at [321, 148] on div "Downpayment 0" at bounding box center [225, 159] width 451 height 23
type input "4"
type input "$4.00"
type input "$507,372.40"
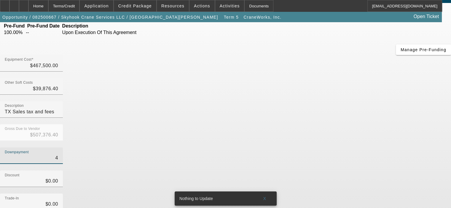
type input "46"
type input "$46.00"
type input "$507,330.40"
type input "467"
type input "$467.00"
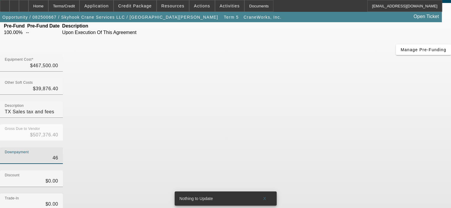
type input "$506,909.40"
type input "4675"
type input "$4,675.00"
type input "$502,701.40"
type input "46750"
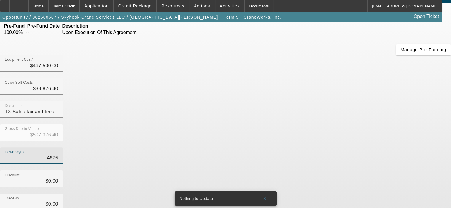
type input "$46,750.00"
type input "$460,626.40"
type input "$46,750.00"
drag, startPoint x: 334, startPoint y: 112, endPoint x: 334, endPoint y: 116, distance: 3.6
click at [334, 171] on div "Discount $0.00" at bounding box center [225, 182] width 451 height 23
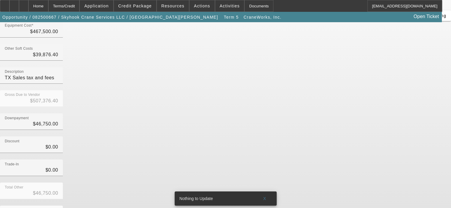
scroll to position [68, 0]
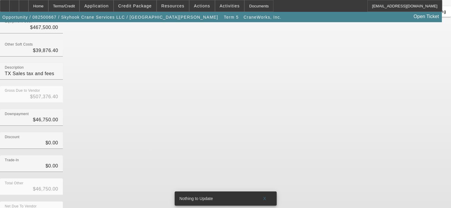
click at [335, 156] on div "Trade-In $0.00" at bounding box center [225, 167] width 451 height 23
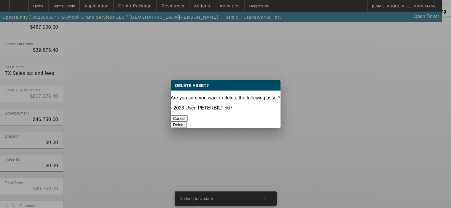
scroll to position [0, 0]
click at [187, 122] on button "Delete" at bounding box center [179, 125] width 16 height 6
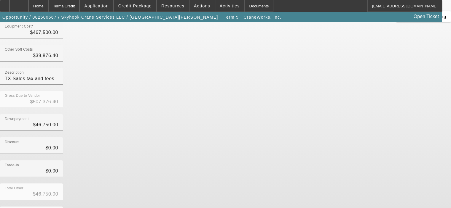
scroll to position [65, 0]
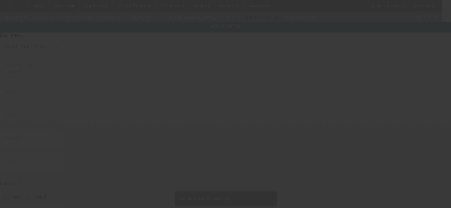
type input "[STREET_ADDRESS]"
type input "[GEOGRAPHIC_DATA]"
type input "78628"
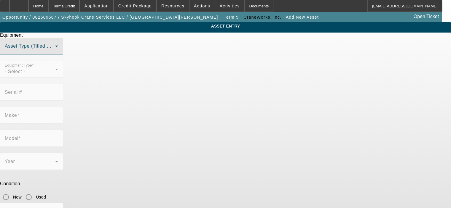
click at [55, 52] on span at bounding box center [30, 48] width 50 height 7
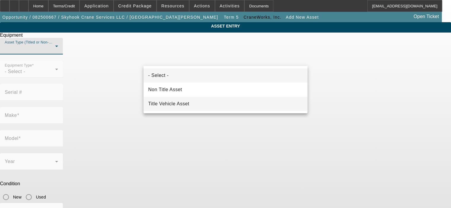
click at [197, 98] on mat-option "Title Vehicle Asset" at bounding box center [225, 104] width 164 height 14
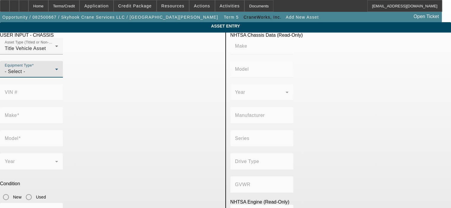
click at [55, 75] on div "- Select -" at bounding box center [30, 71] width 50 height 7
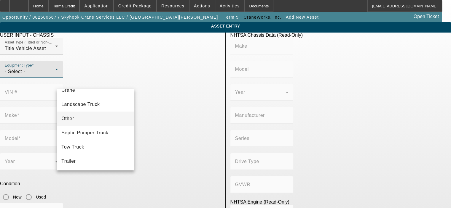
scroll to position [36, 0]
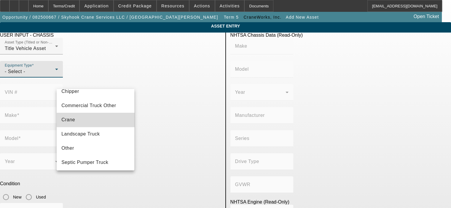
click at [99, 117] on mat-option "Crane" at bounding box center [96, 120] width 78 height 14
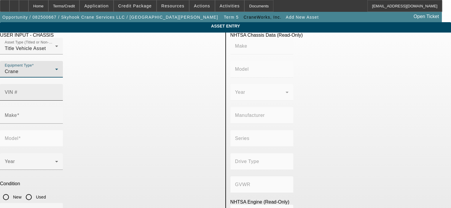
click at [58, 91] on input "VIN #" at bounding box center [31, 94] width 53 height 7
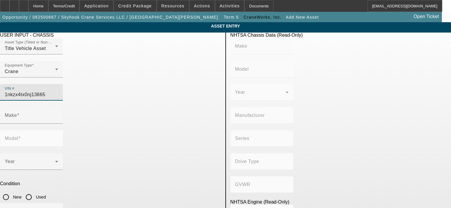
type input "1nkzx4tx0nj136650"
type input "KENWORTH"
type input "T880"
type input "KENWORTH TRUCK COMPANY"
type input "Other"
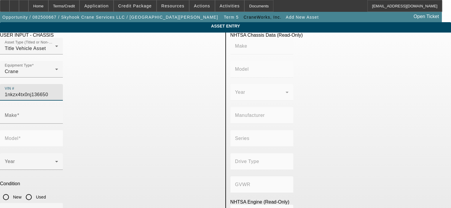
type input "Class 8: 33,001 lb and above (14,969 kg and above)"
type input "ISX / X15"
type input "6"
type input "Diesel"
type input "915.3561614209"
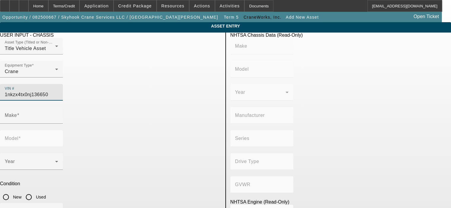
type input "15"
type input "KENWORTH"
type input "T880"
type input "[US_VEHICLE_IDENTIFICATION_NUMBER]"
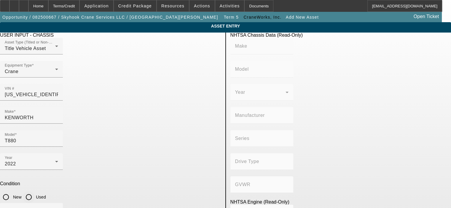
click at [35, 191] on input "Used" at bounding box center [29, 197] width 12 height 12
radio input "true"
type input "KENWORTH"
type input "T880"
type input "KENWORTH TRUCK COMPANY"
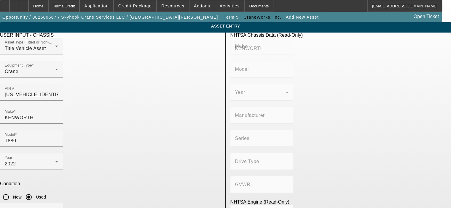
type input "Other"
type input "Class 8: 33,001 lb and above (14,969 kg and above)"
type input "ISX / X15"
type input "6"
type input "Diesel"
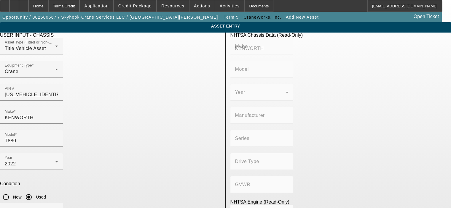
type input "915.3561614209"
type input "15"
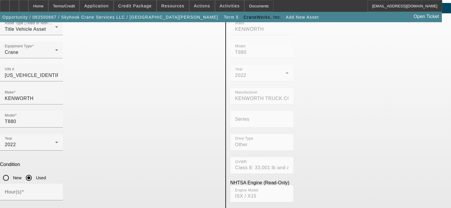
scroll to position [30, 0]
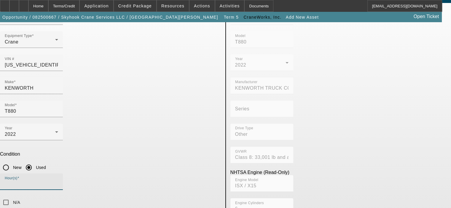
click at [58, 181] on input "Hour(s)" at bounding box center [31, 184] width 53 height 7
type input "1387"
type input "9434"
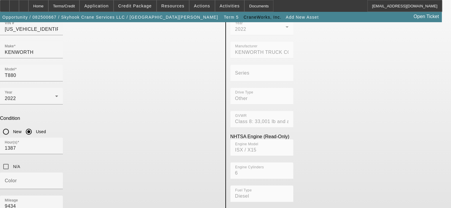
scroll to position [71, 0]
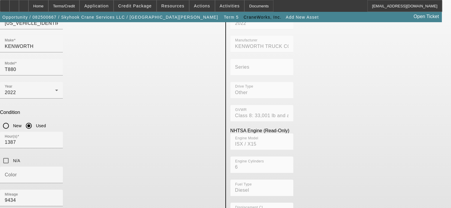
type textarea "500HP Cummins X15 Diesel, Rear Tri-Axle plus Pusher Axle"
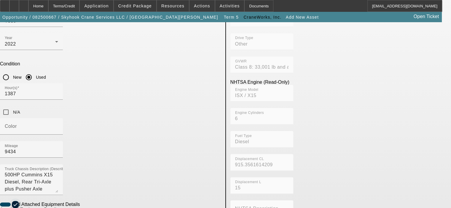
scroll to position [131, 0]
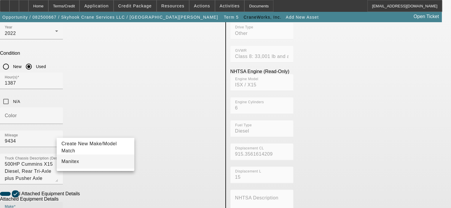
type input "Manitex"
click at [79, 162] on mat-option "Manitex" at bounding box center [96, 162] width 78 height 14
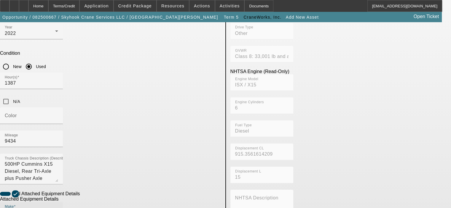
type input "TC"
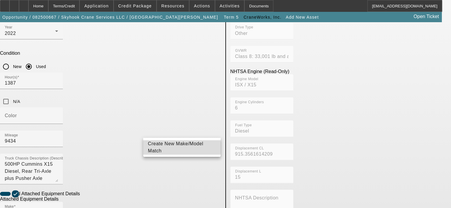
click at [173, 148] on span "Create New Make/Model Match" at bounding box center [175, 147] width 55 height 12
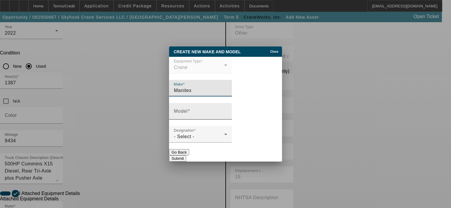
click at [192, 116] on input "Model" at bounding box center [200, 113] width 53 height 7
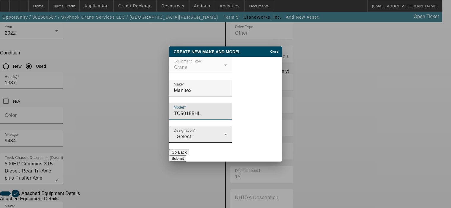
type input "TC50155HL"
click at [209, 132] on div "Designation - Select -" at bounding box center [200, 134] width 53 height 17
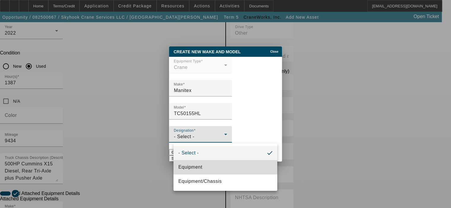
click at [207, 162] on mat-option "Equipment" at bounding box center [225, 167] width 104 height 14
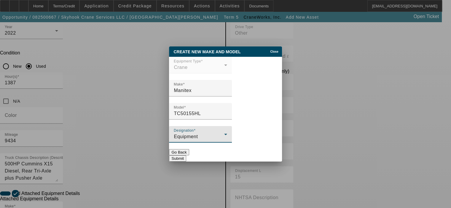
click at [186, 156] on button "Submit" at bounding box center [177, 159] width 17 height 6
type input "TC50155HL"
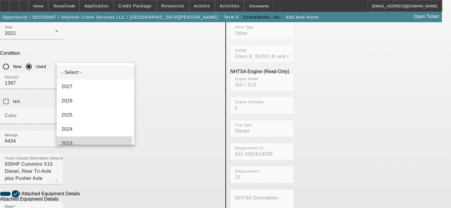
click at [90, 138] on mat-option "2023" at bounding box center [96, 144] width 78 height 14
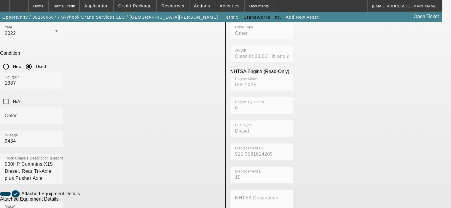
radio input "true"
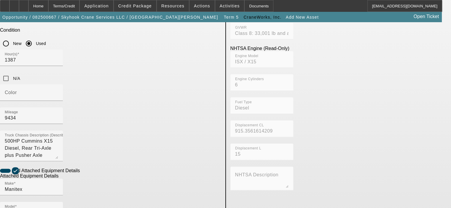
scroll to position [160, 0]
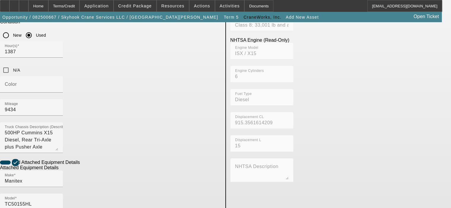
scroll to position [190, 0]
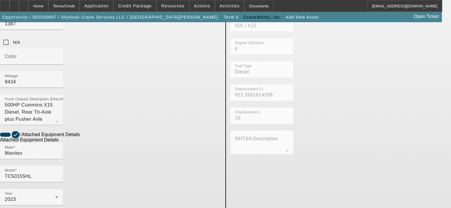
type input "307587MB"
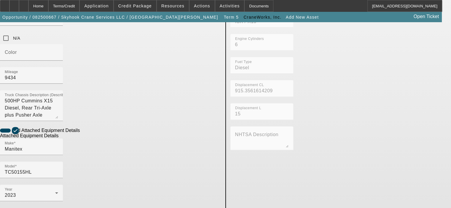
scroll to position [195, 0]
type textarea "50 Ton, 155' Boom, Crane with 932 hours"
click at [198, 184] on div "Year [DATE] Condition New Used" at bounding box center [110, 204] width 221 height 40
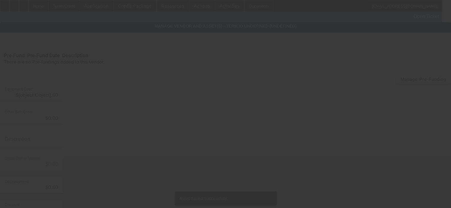
type input "$467,500.00"
type input "$39,876.40"
type input "TX Sales tax and fees"
type input "$507,376.40"
type input "$46,750.00"
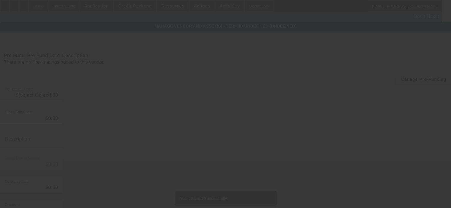
type input "$46,750.00"
type input "$460,626.40"
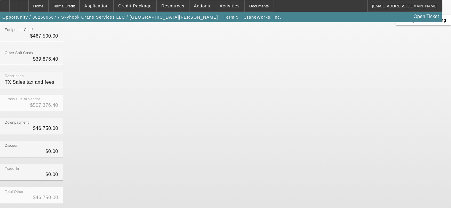
scroll to position [68, 0]
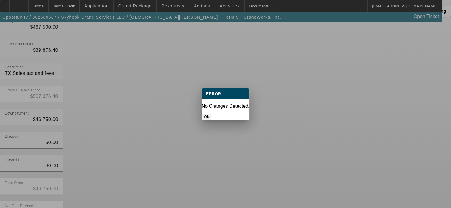
click at [211, 114] on button "Ok" at bounding box center [207, 117] width 10 height 6
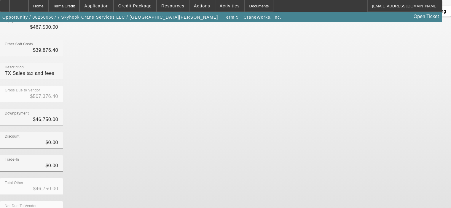
scroll to position [68, 0]
click at [48, 3] on div "Home" at bounding box center [38, 6] width 20 height 12
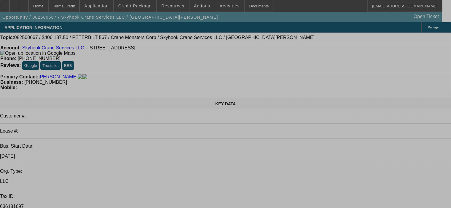
select select "0"
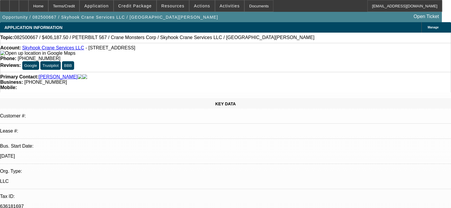
select select "2"
select select "0"
select select "6"
select select "0"
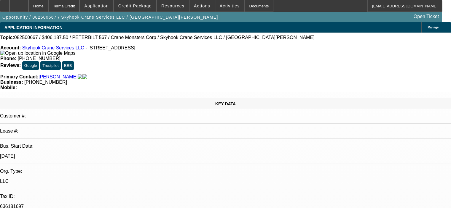
select select "2"
select select "0"
select select "6"
select select "0"
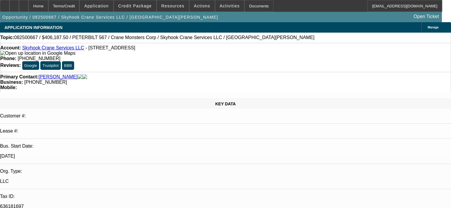
select select "2"
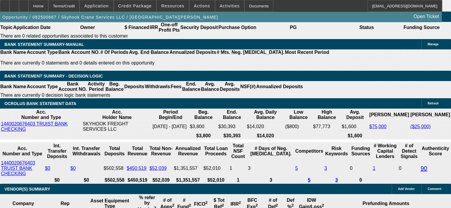
scroll to position [978, 0]
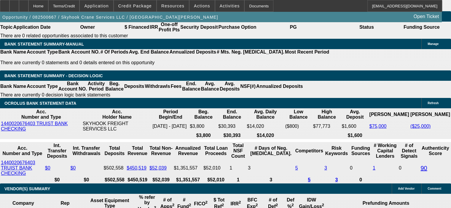
drag, startPoint x: 88, startPoint y: 108, endPoint x: 116, endPoint y: 108, distance: 28.2
drag, startPoint x: 79, startPoint y: 109, endPoint x: 126, endPoint y: 109, distance: 46.8
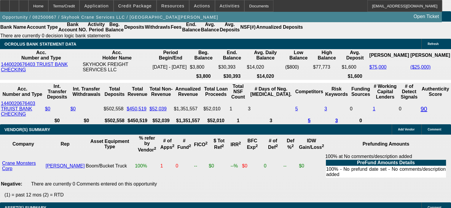
scroll to position [1067, 0]
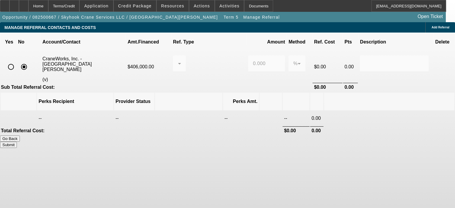
click at [17, 61] on input "radio" at bounding box center [11, 67] width 12 height 12
click at [181, 55] on div at bounding box center [179, 63] width 3 height 17
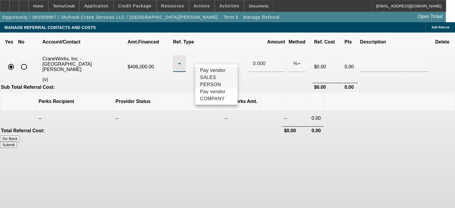
click at [220, 77] on span "Pay vendor SALES PERSON" at bounding box center [216, 77] width 33 height 21
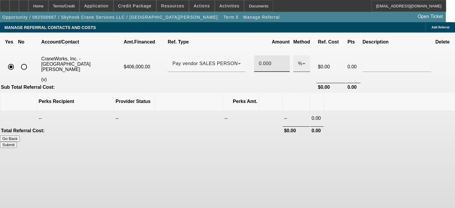
scroll to position [0, 0]
drag, startPoint x: 258, startPoint y: 56, endPoint x: 281, endPoint y: 56, distance: 23.1
click at [281, 56] on tr "CraneWorks, Inc. - [GEOGRAPHIC_DATA][PERSON_NAME] (v) $406,000.00 Pay vendor SA…" at bounding box center [228, 67] width 454 height 31
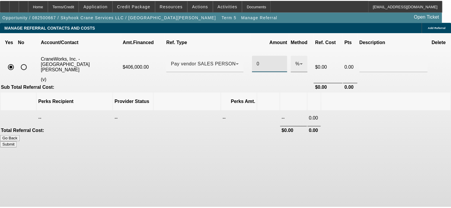
scroll to position [0, 0]
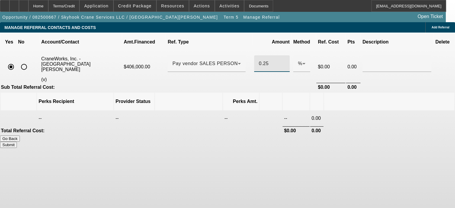
click at [203, 136] on div "Go Back Submit" at bounding box center [227, 142] width 455 height 12
click at [17, 142] on button "Submit" at bounding box center [8, 145] width 17 height 6
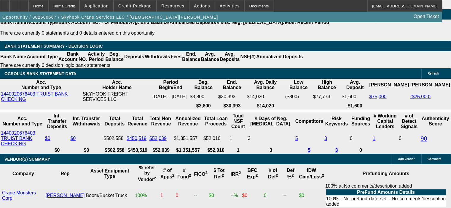
scroll to position [978, 0]
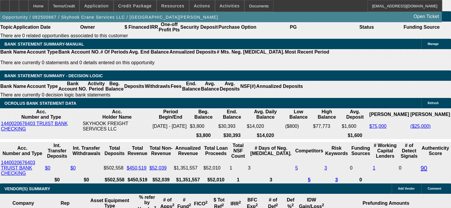
drag, startPoint x: 71, startPoint y: 163, endPoint x: 100, endPoint y: 164, distance: 29.6
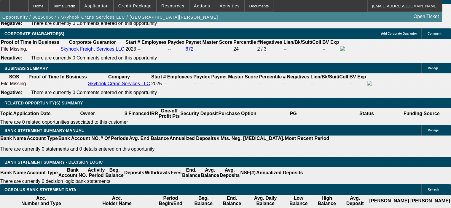
scroll to position [889, 0]
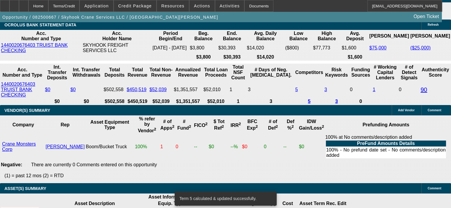
scroll to position [1067, 0]
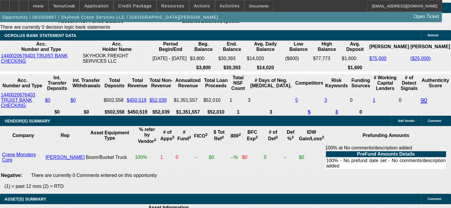
scroll to position [1037, 0]
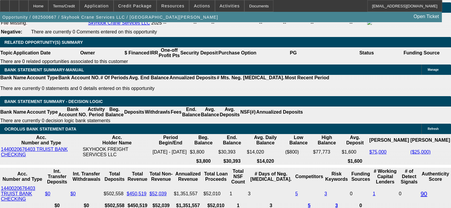
scroll to position [948, 0]
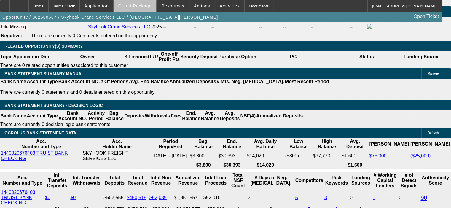
click at [147, 3] on span at bounding box center [135, 6] width 42 height 14
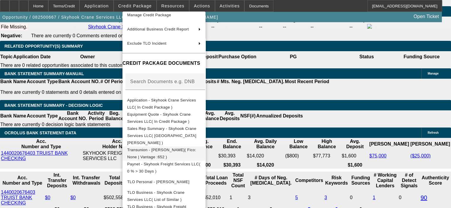
scroll to position [59, 0]
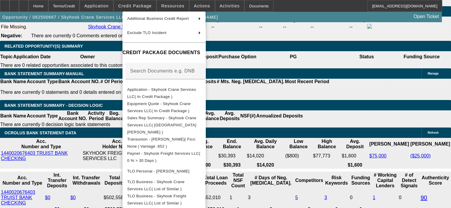
click at [97, 113] on div at bounding box center [225, 104] width 451 height 208
